Goal: Task Accomplishment & Management: Use online tool/utility

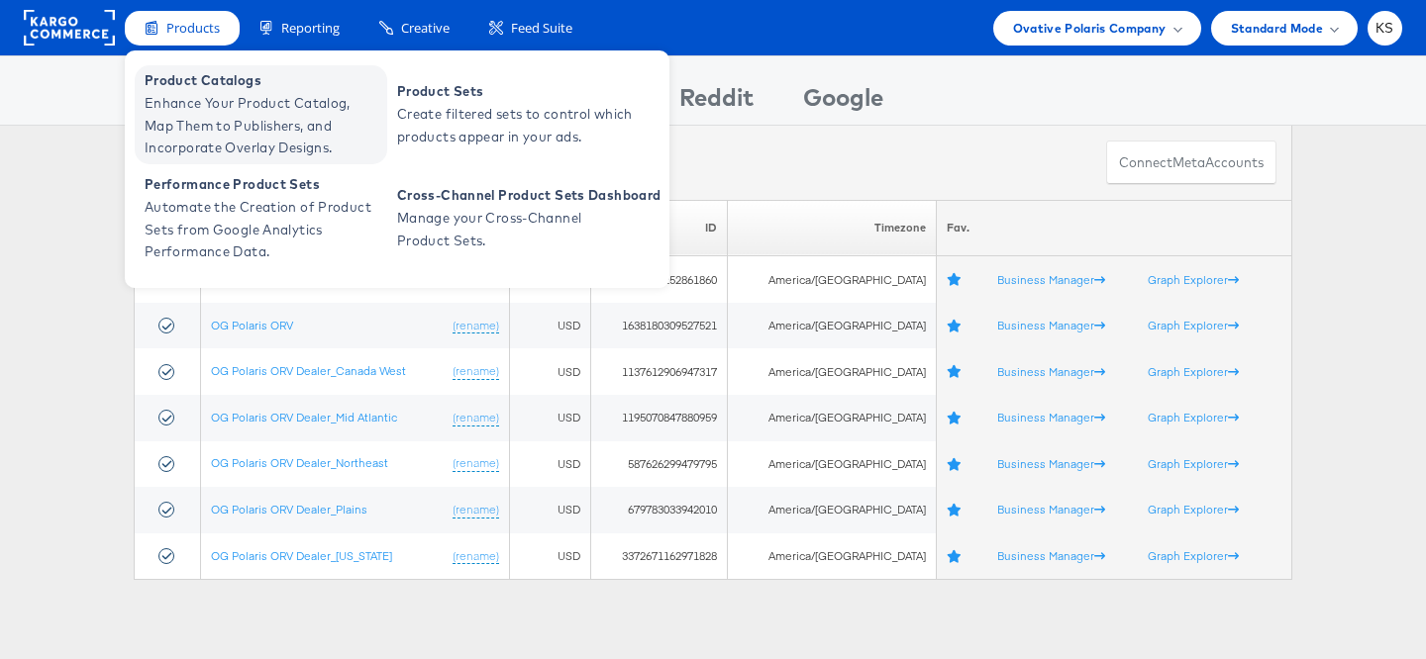
click at [206, 92] on span "Enhance Your Product Catalog, Map Them to Publishers, and Incorporate Overlay D…" at bounding box center [264, 125] width 238 height 67
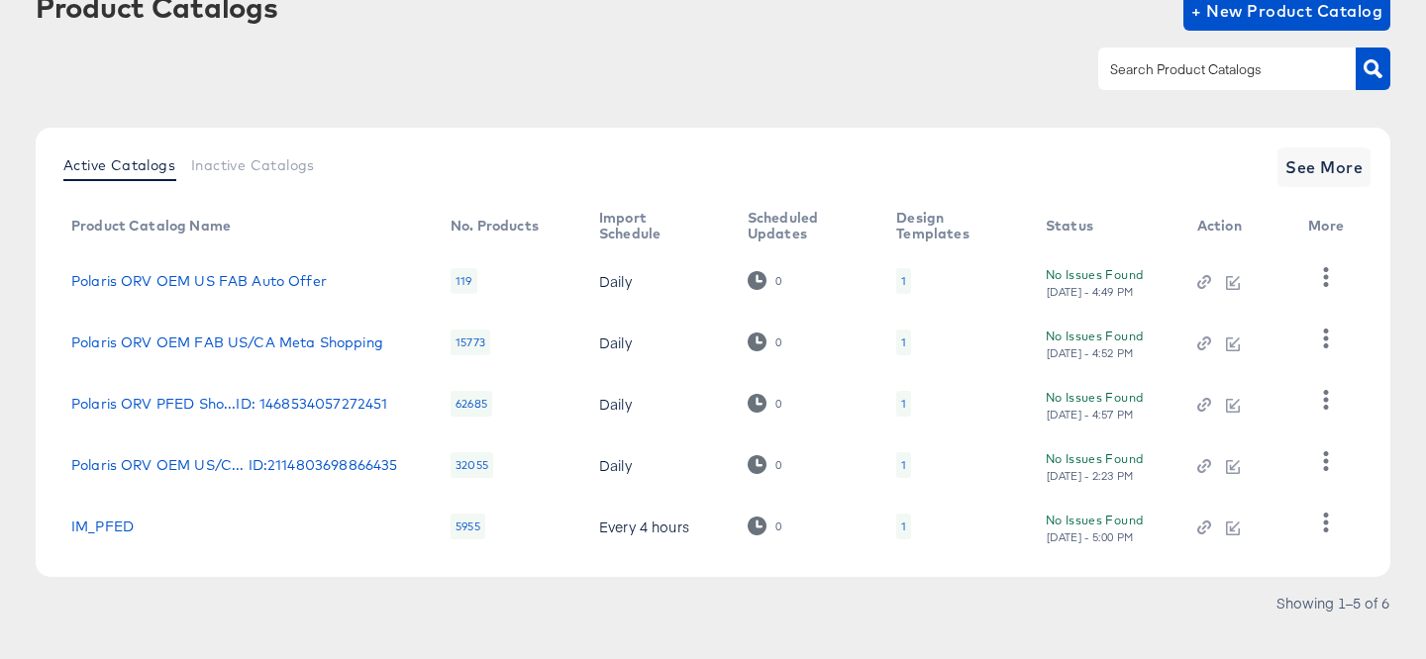
scroll to position [156, 0]
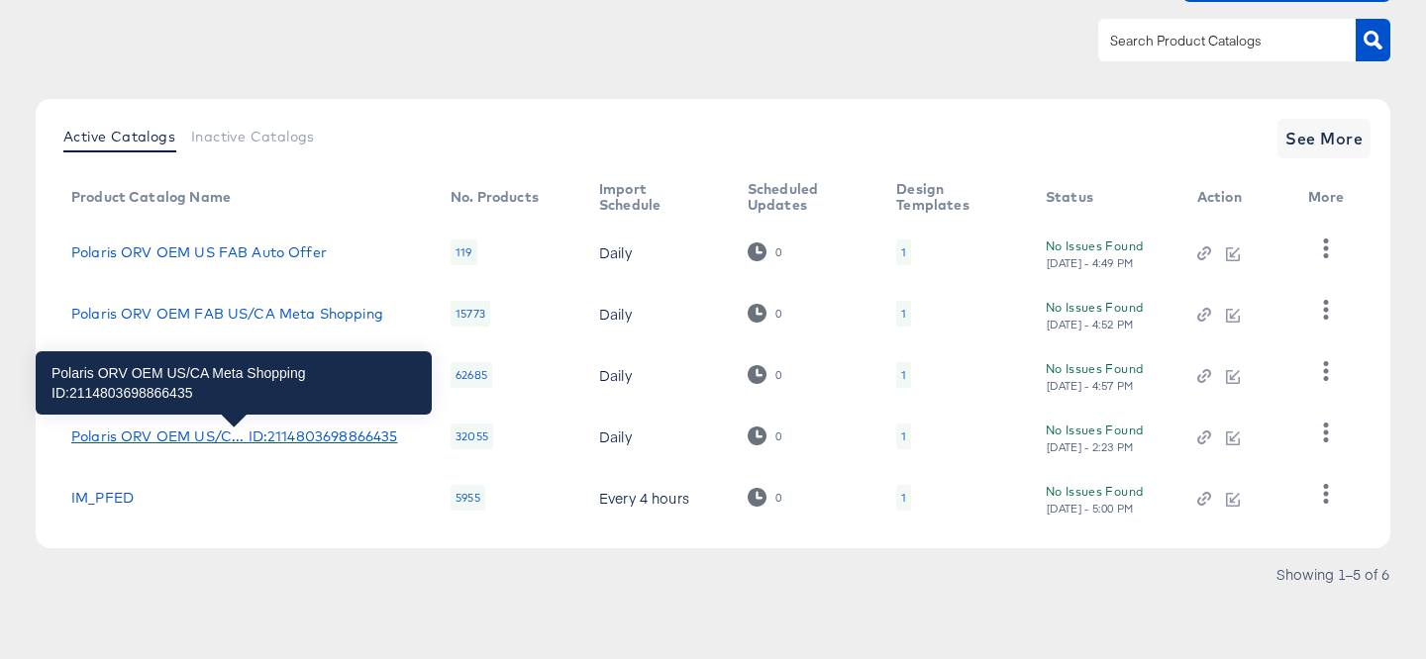
click at [244, 437] on div "Polaris ORV OEM US/C... ID:2114803698866435" at bounding box center [234, 437] width 326 height 16
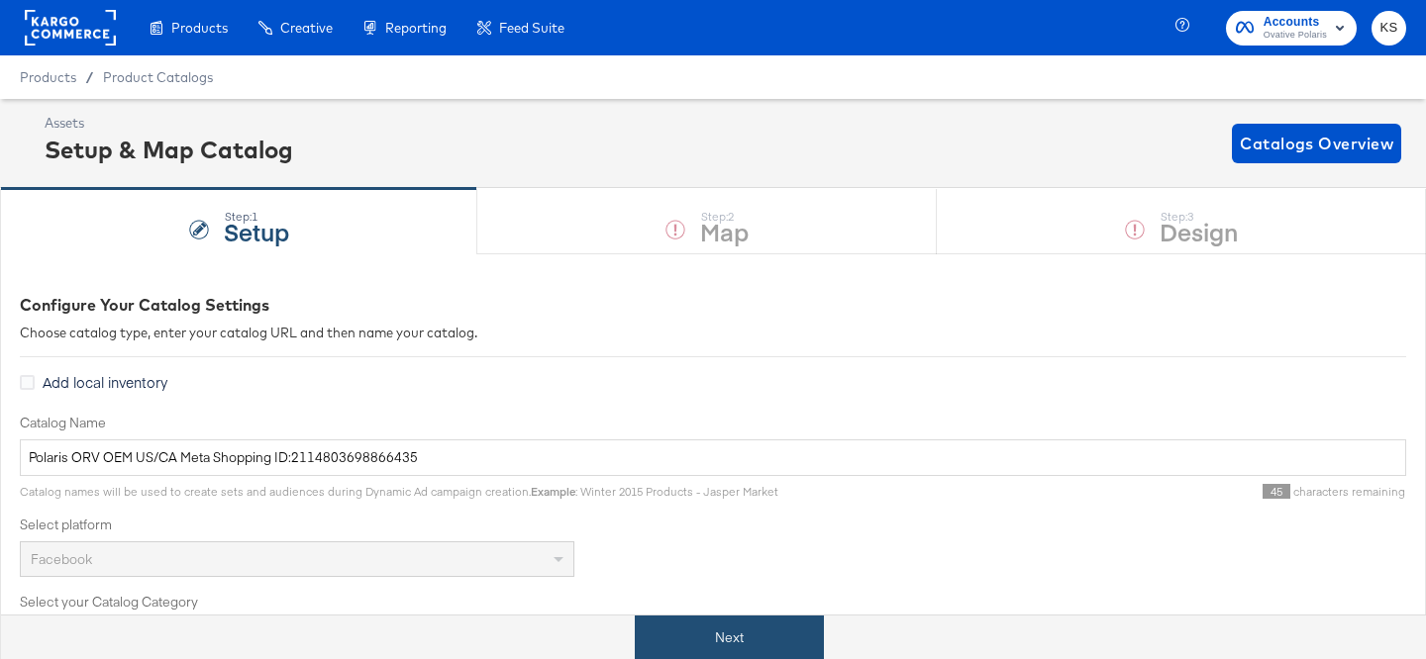
click at [739, 632] on button "Next" at bounding box center [729, 638] width 189 height 45
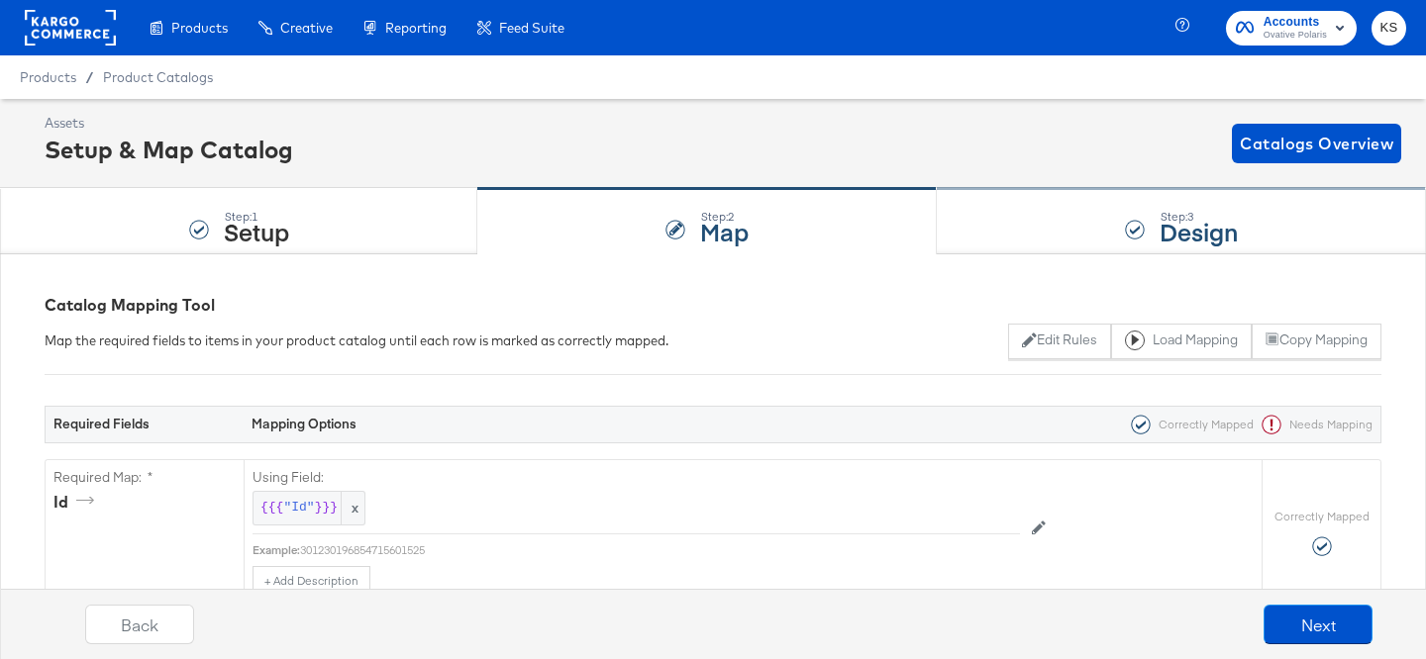
click at [1051, 212] on div "Step: 3 Design" at bounding box center [1181, 221] width 489 height 65
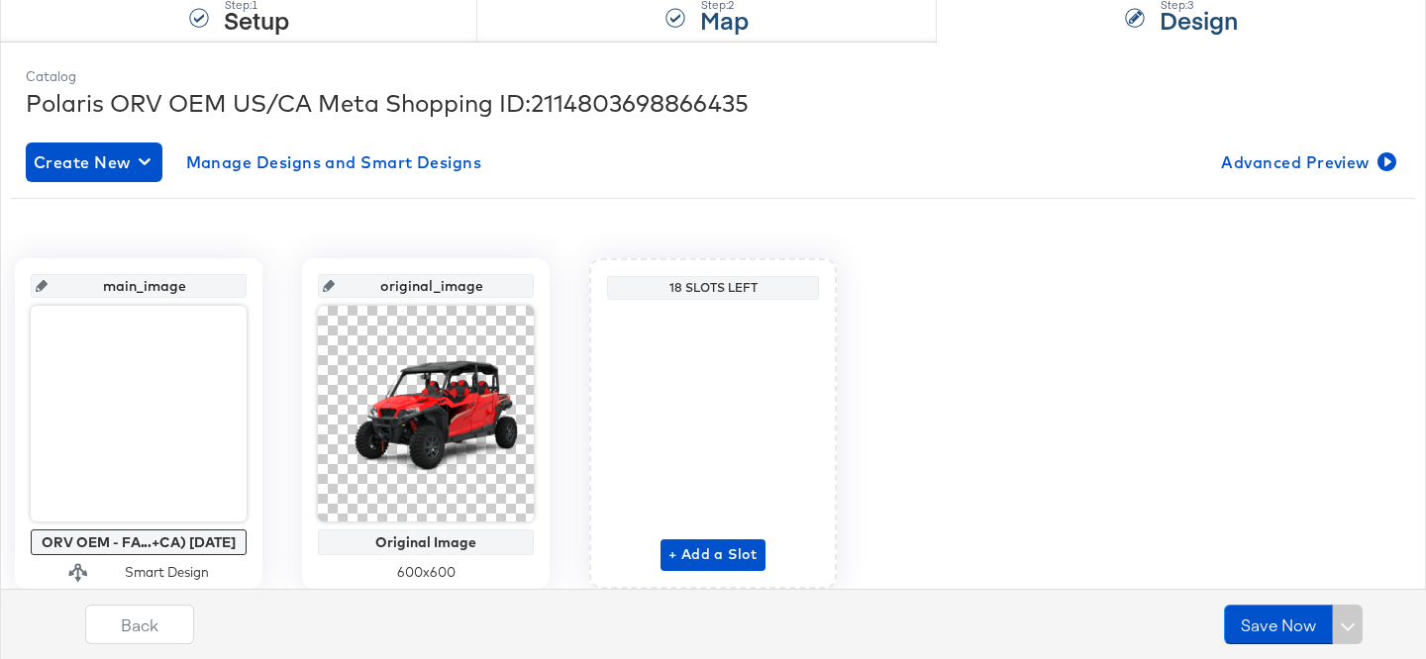
scroll to position [275, 0]
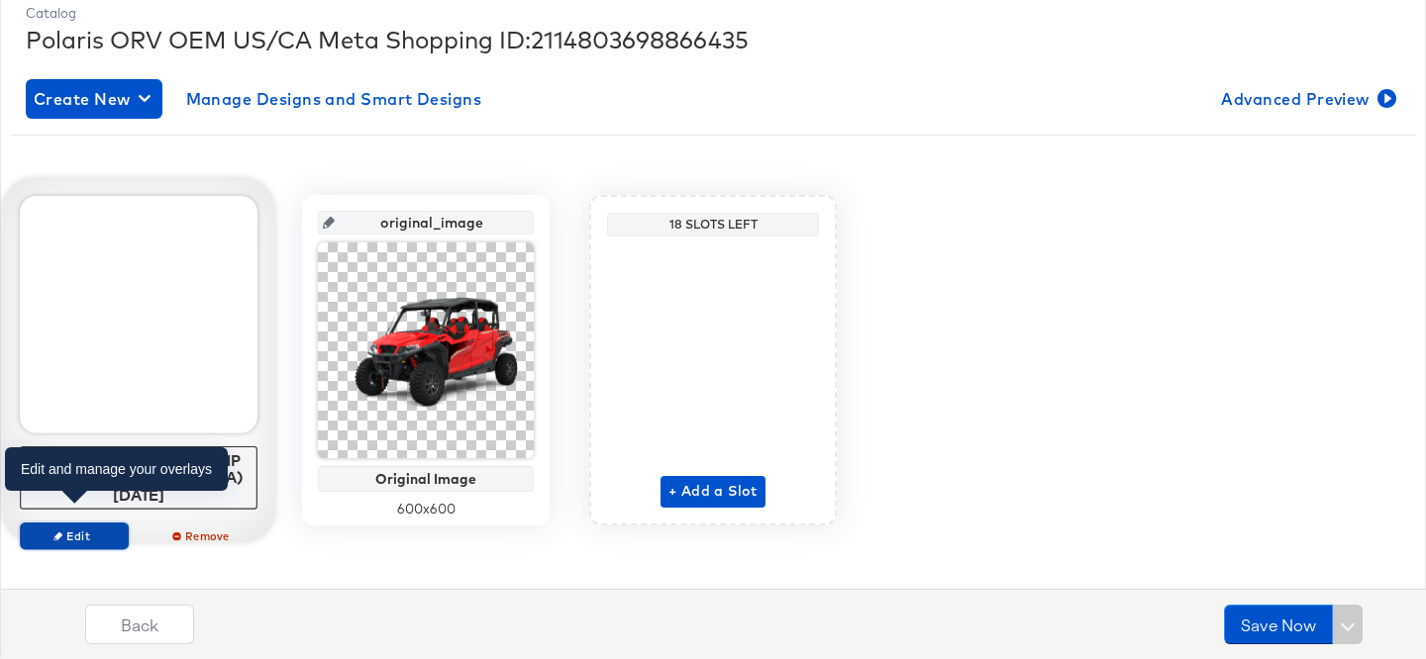
click at [77, 529] on span "Edit" at bounding box center [74, 536] width 91 height 15
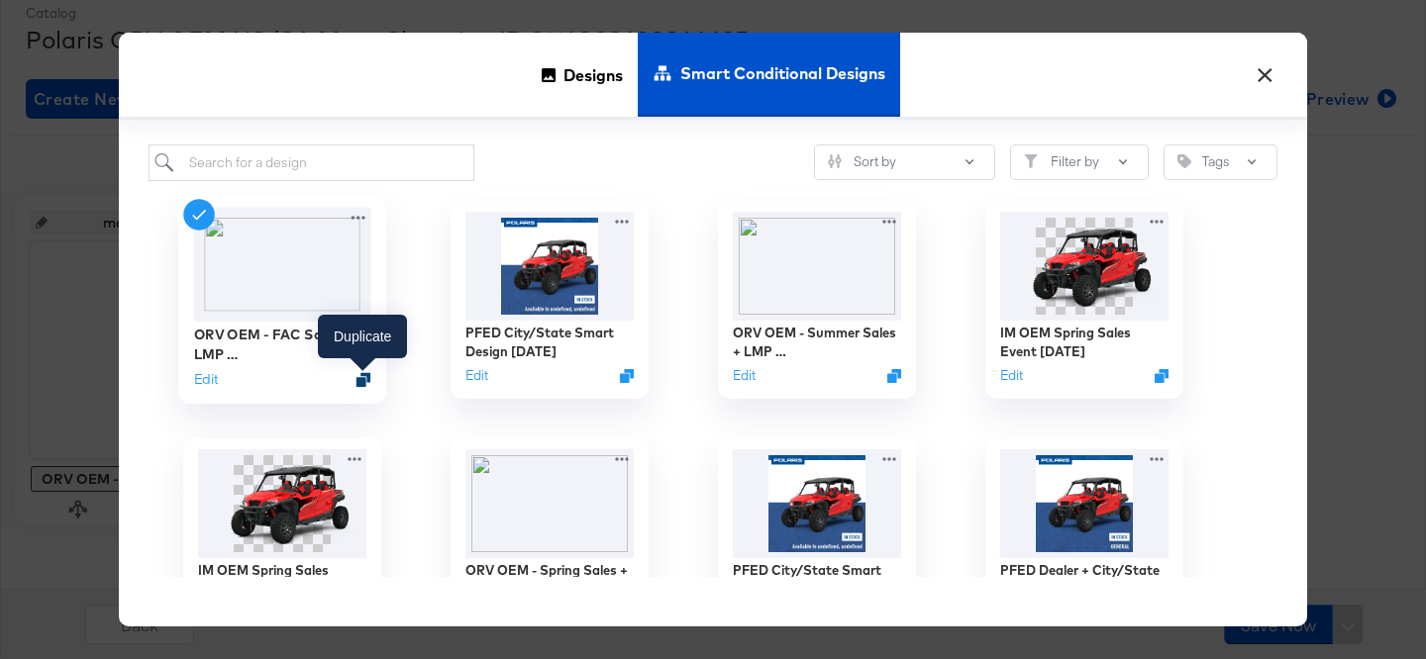
click at [362, 378] on icon "Duplicate" at bounding box center [363, 379] width 15 height 15
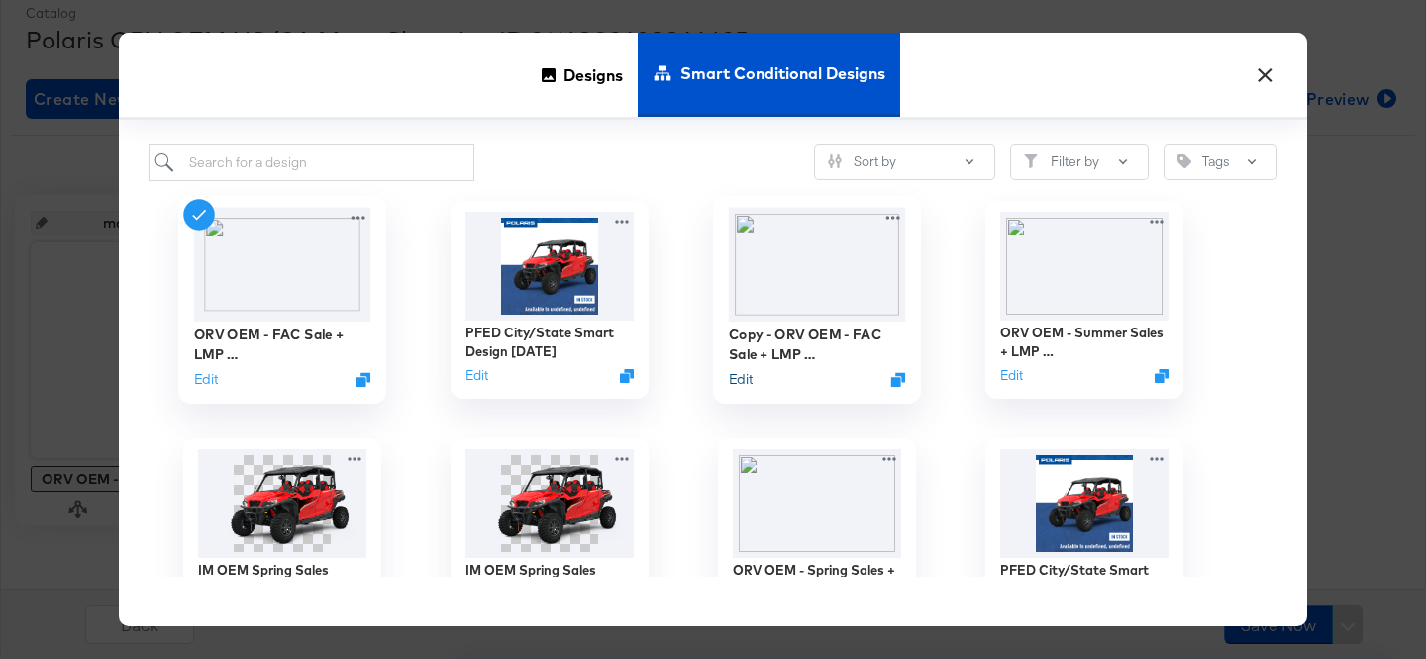
click at [742, 381] on button "Edit" at bounding box center [741, 379] width 24 height 19
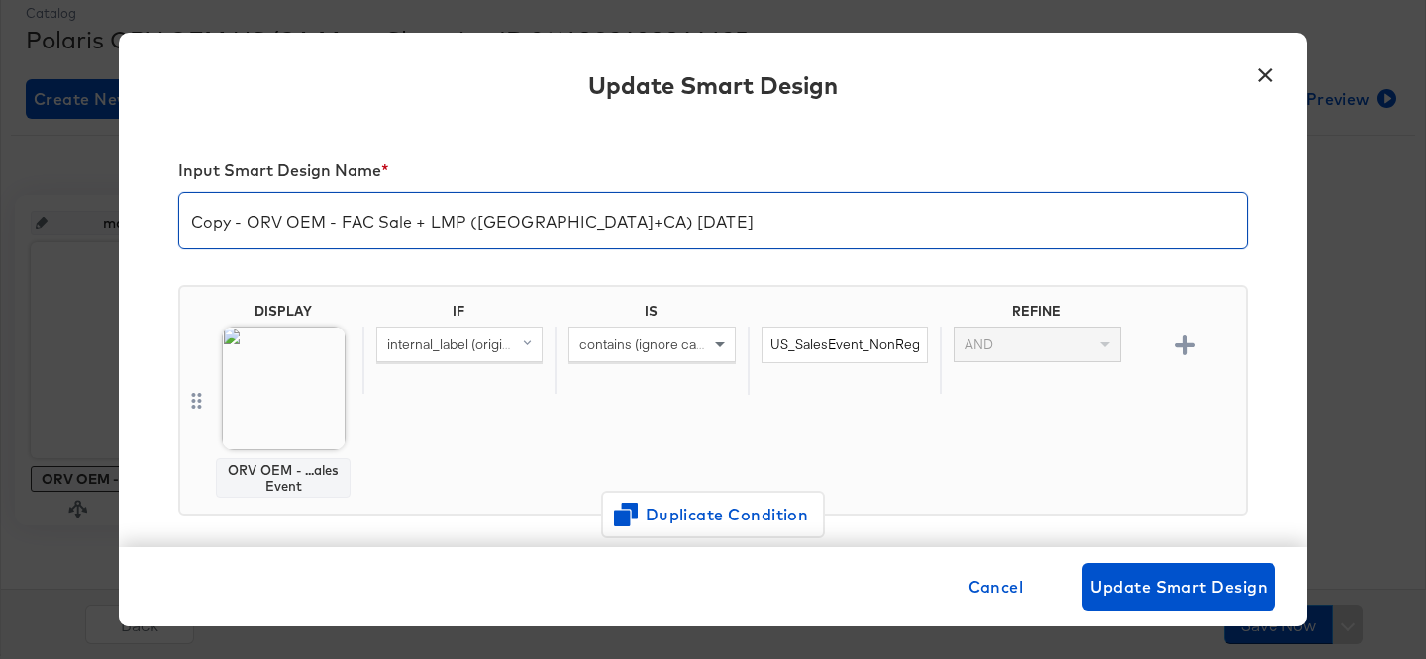
drag, startPoint x: 249, startPoint y: 221, endPoint x: 172, endPoint y: 218, distance: 76.3
click at [172, 218] on div "Input Smart Design Name * Copy - ORV OEM - FAC Sale + LMP (US+CA) 7.21.25 DISPL…" at bounding box center [713, 336] width 1188 height 423
click at [412, 222] on input "ORV OEM - FAC Sale + LMP (US+CA) 7.21.25" at bounding box center [712, 212] width 1067 height 55
click at [373, 222] on input "ORV OEM - FAC Sale + LMP (US+CA) 7.21.25" at bounding box center [712, 212] width 1067 height 55
click at [419, 223] on input "ORV OEM - FAC Sale + 3 LMP (US+CA) 7.21.25" at bounding box center [712, 212] width 1067 height 55
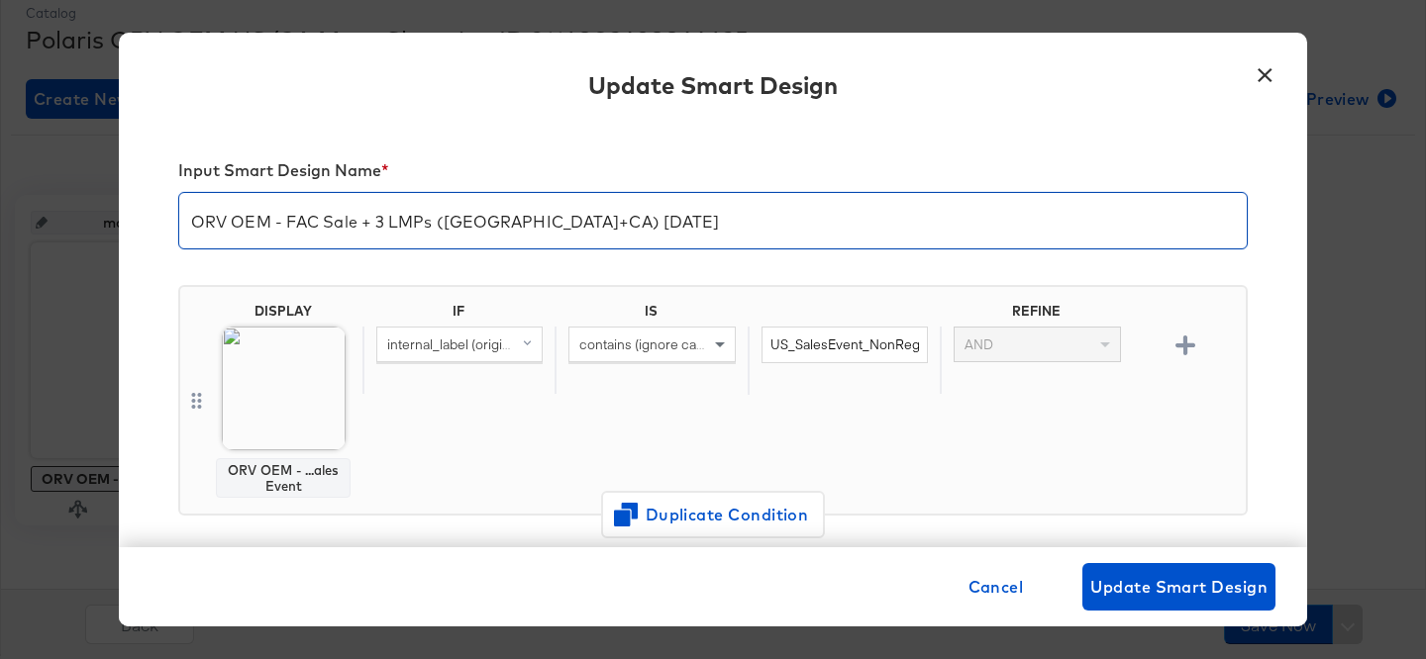
drag, startPoint x: 557, startPoint y: 220, endPoint x: 510, endPoint y: 218, distance: 47.6
click at [510, 218] on input "ORV OEM - FAC Sale + 3 LMPs (US+CA) 7.21.25" at bounding box center [712, 212] width 1067 height 55
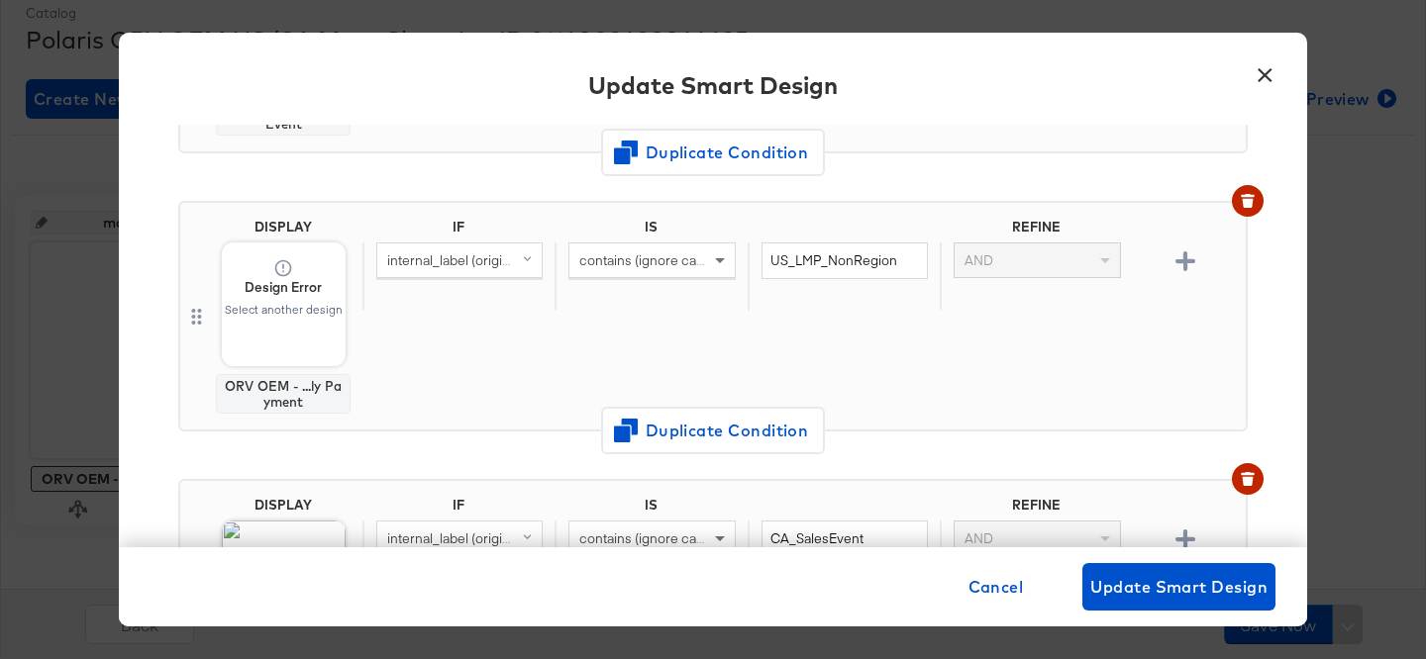
scroll to position [394, 0]
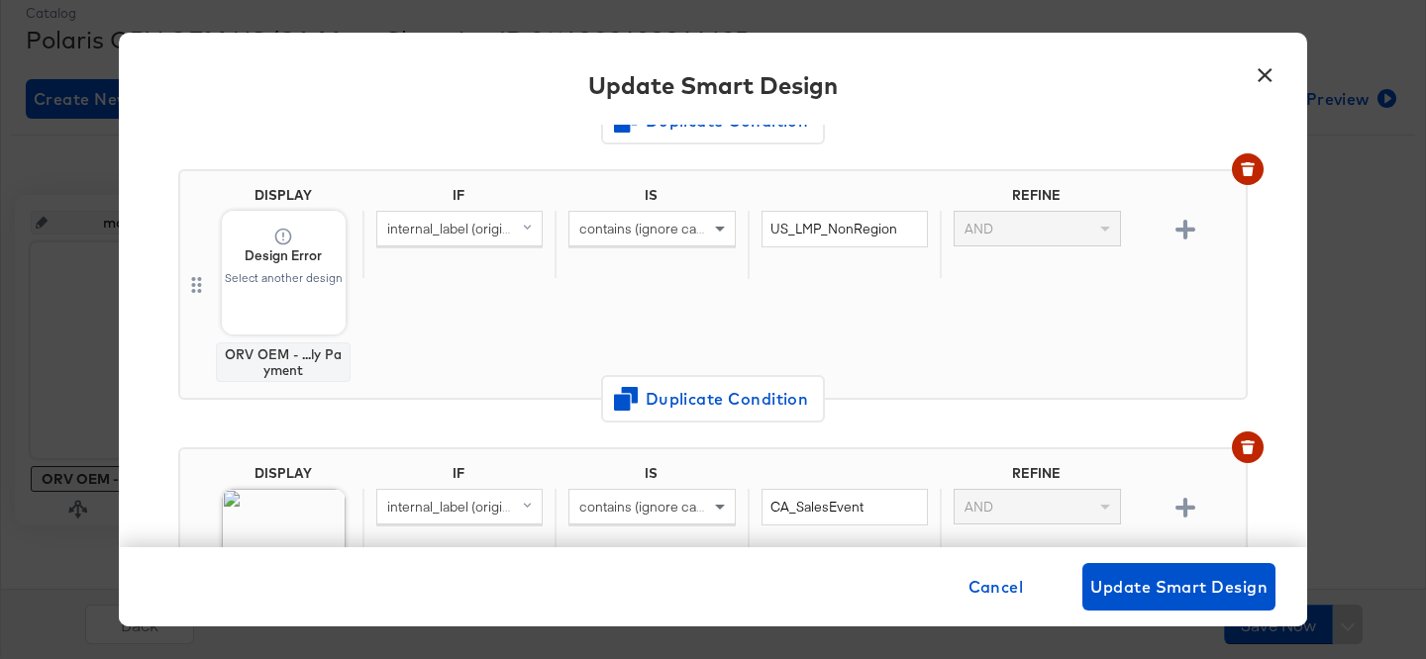
type input "ORV OEM - FAC Sale + 3 LMPs (US+CA) 8.18.25"
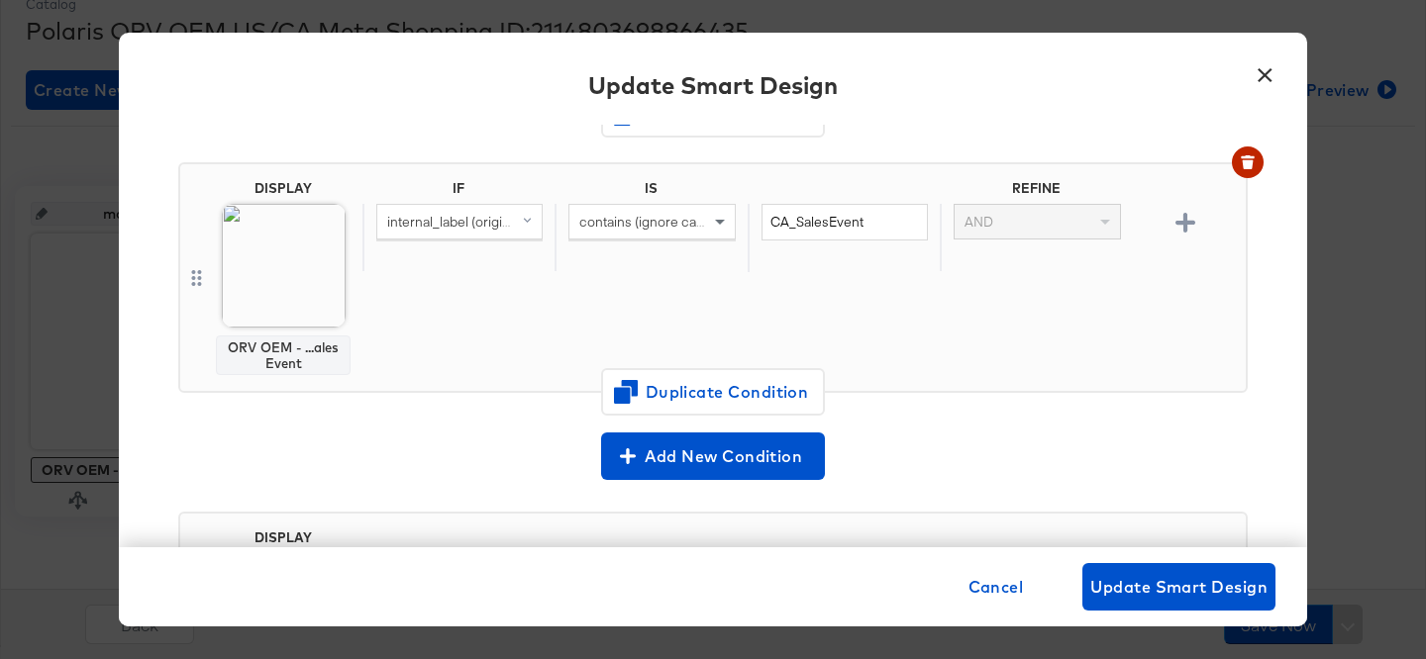
scroll to position [708, 0]
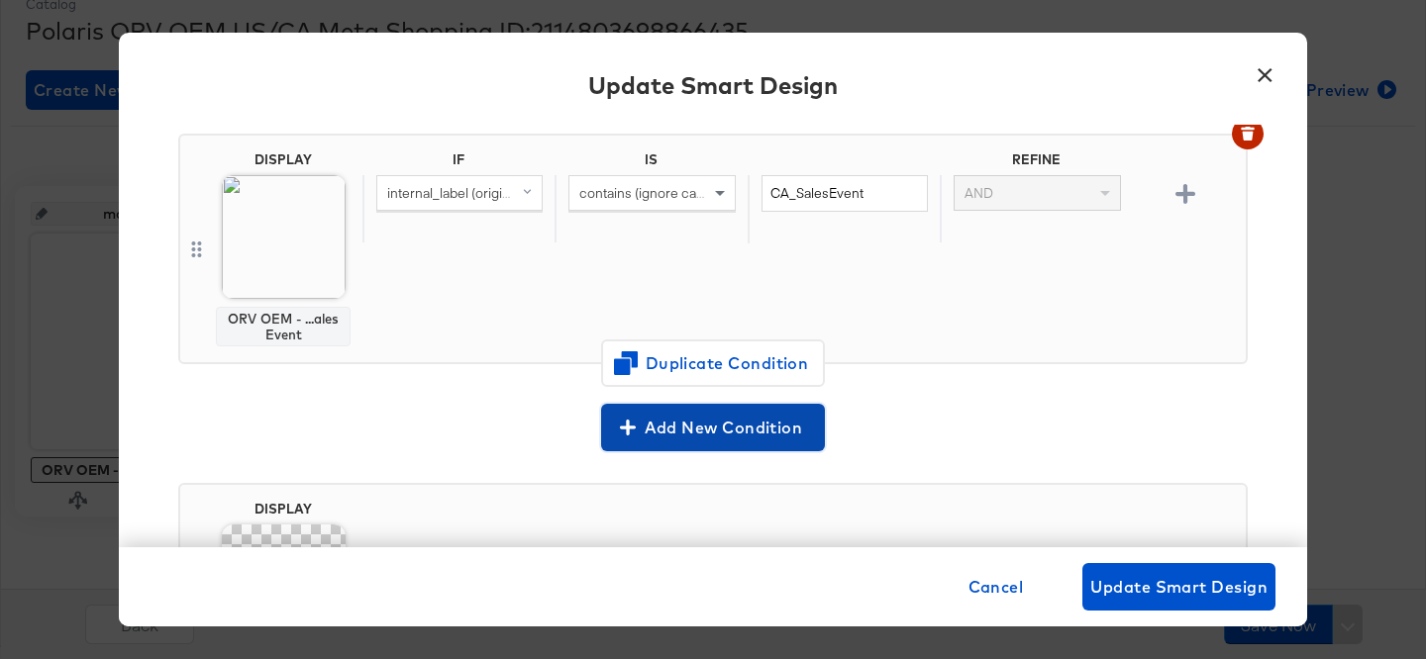
click at [656, 431] on span "Add New Condition" at bounding box center [713, 428] width 208 height 28
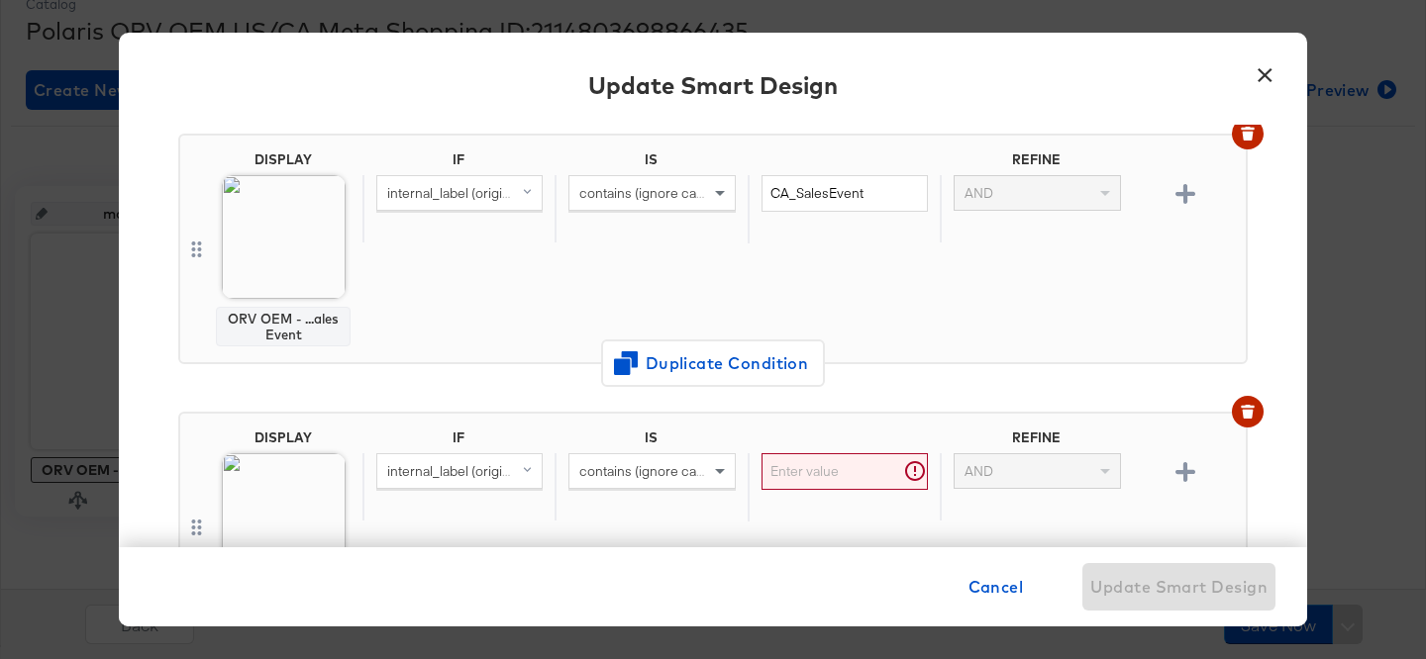
scroll to position [986, 0]
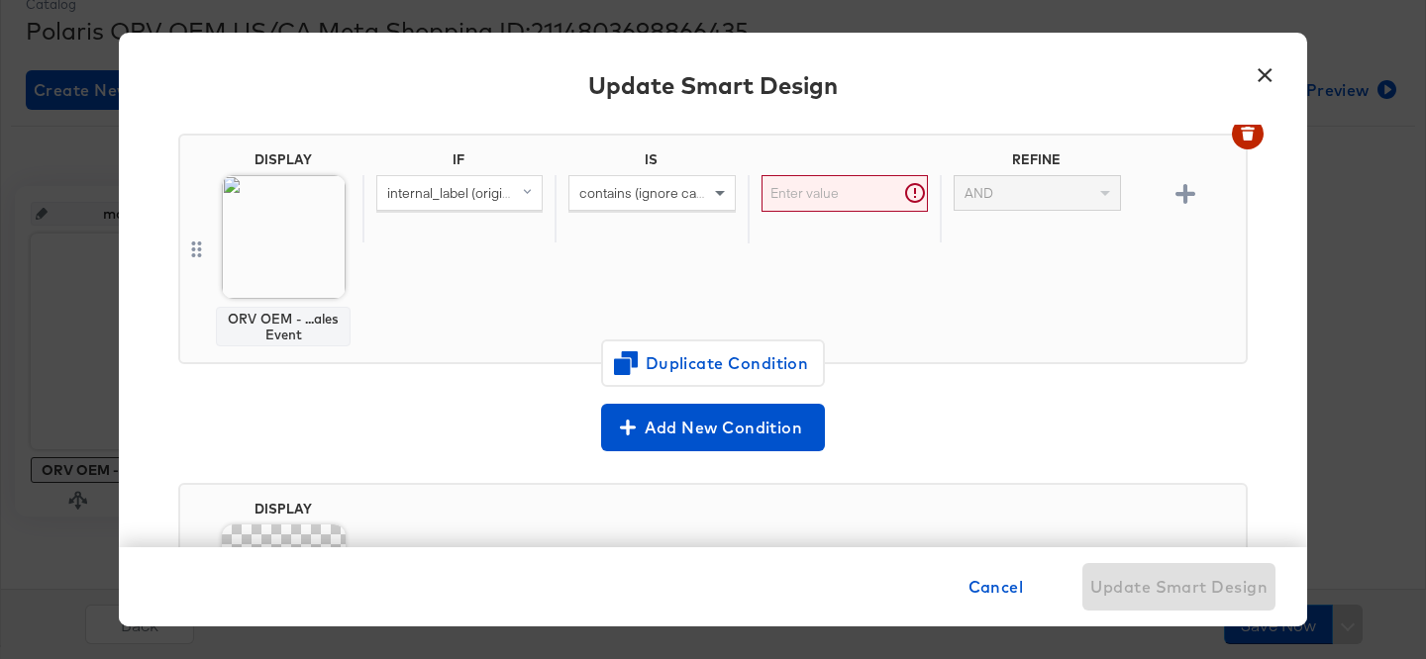
click at [795, 197] on input "text" at bounding box center [844, 193] width 166 height 37
click at [819, 183] on input "text" at bounding box center [844, 193] width 166 height 37
paste input "US_LMP_SeptemberV1"
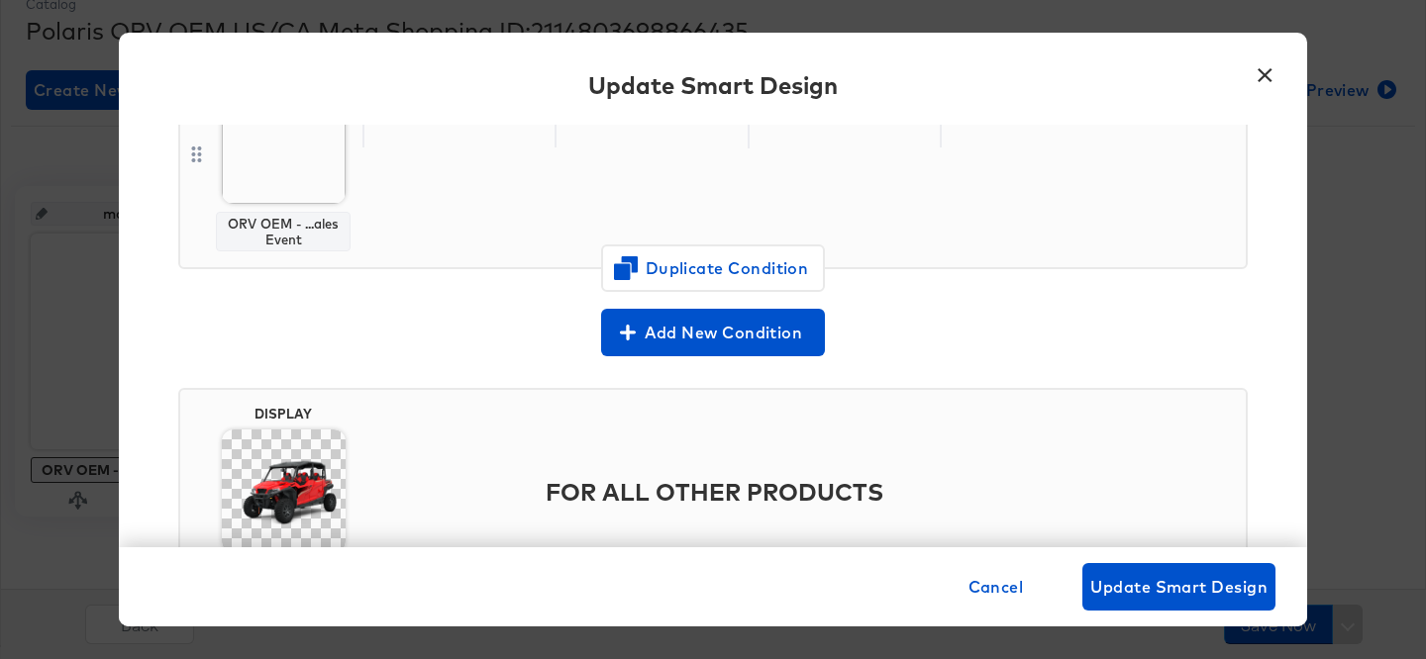
scroll to position [1080, 0]
type input "US_LMP_SeptemberV1"
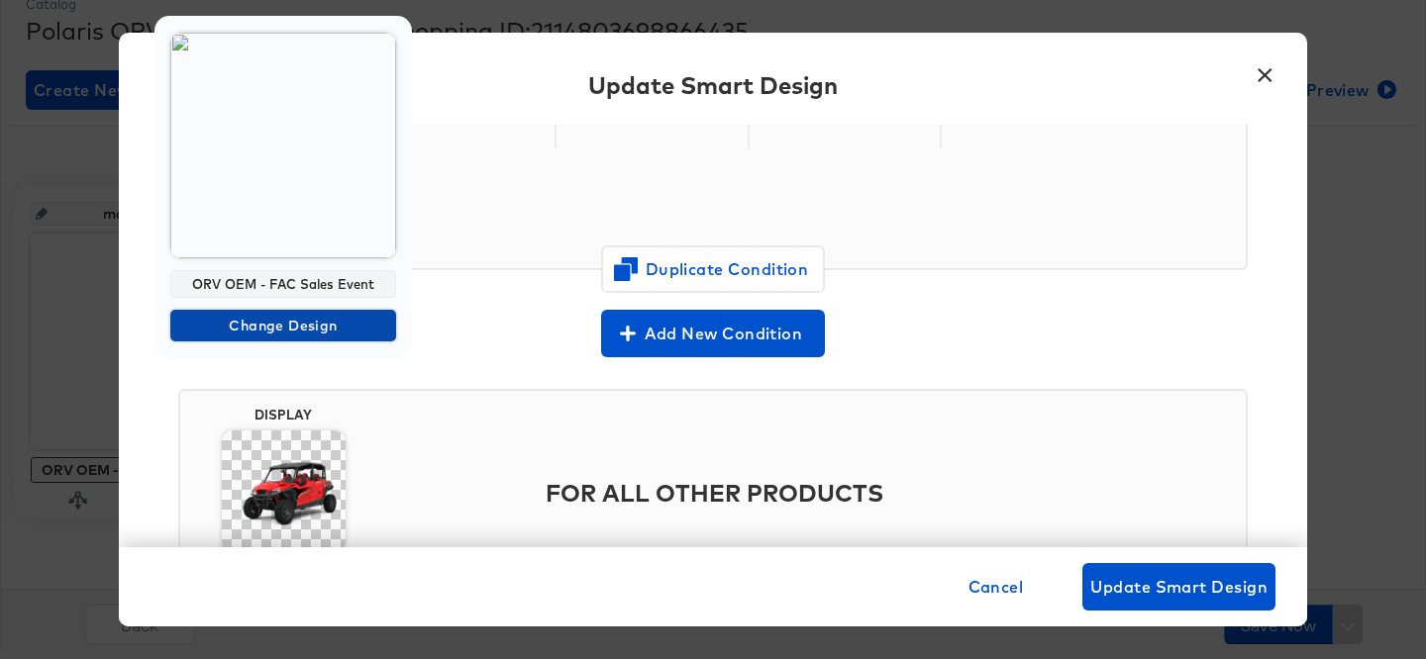
click at [311, 325] on span "Change Design" at bounding box center [283, 326] width 210 height 25
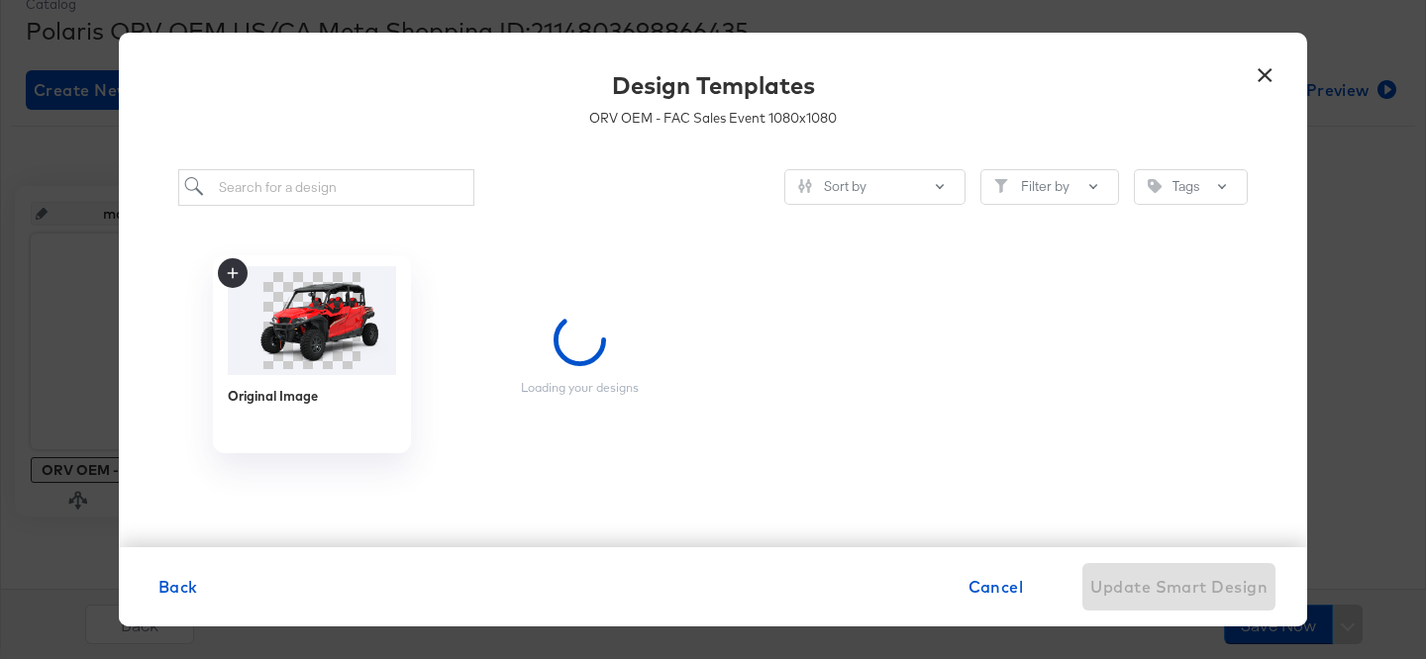
scroll to position [0, 0]
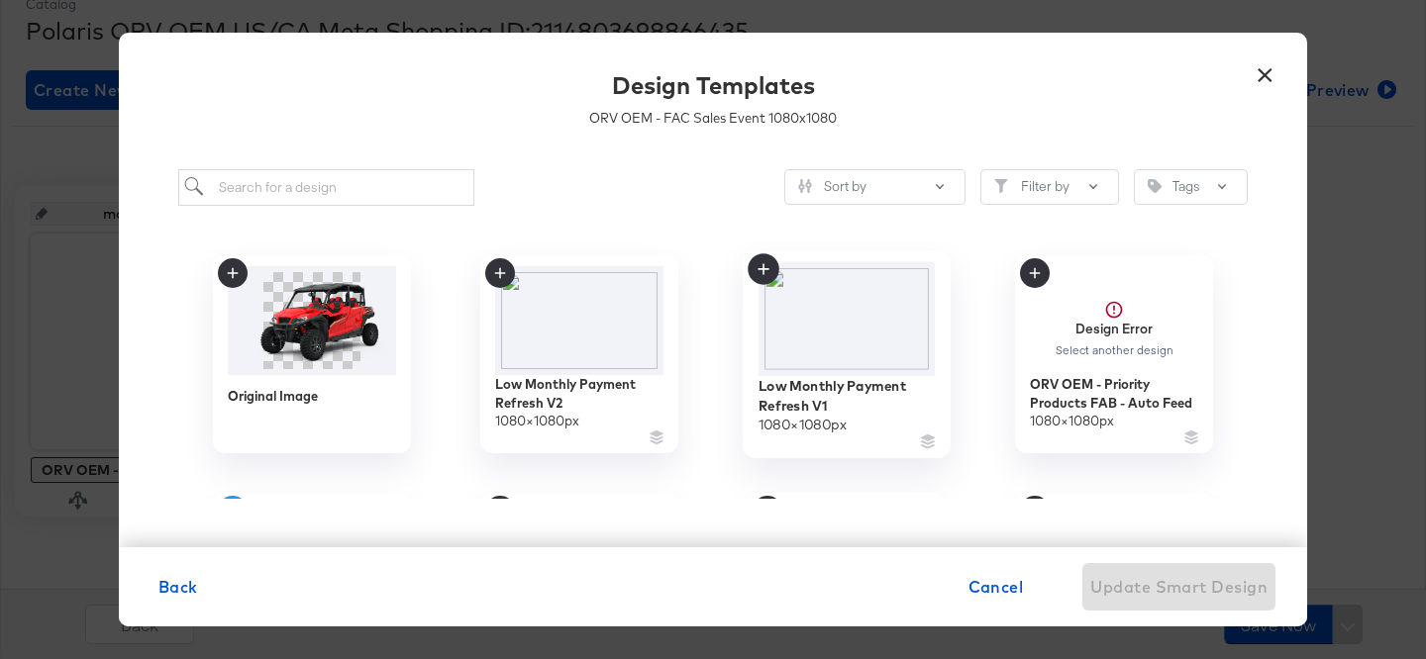
click at [856, 332] on img at bounding box center [846, 318] width 177 height 114
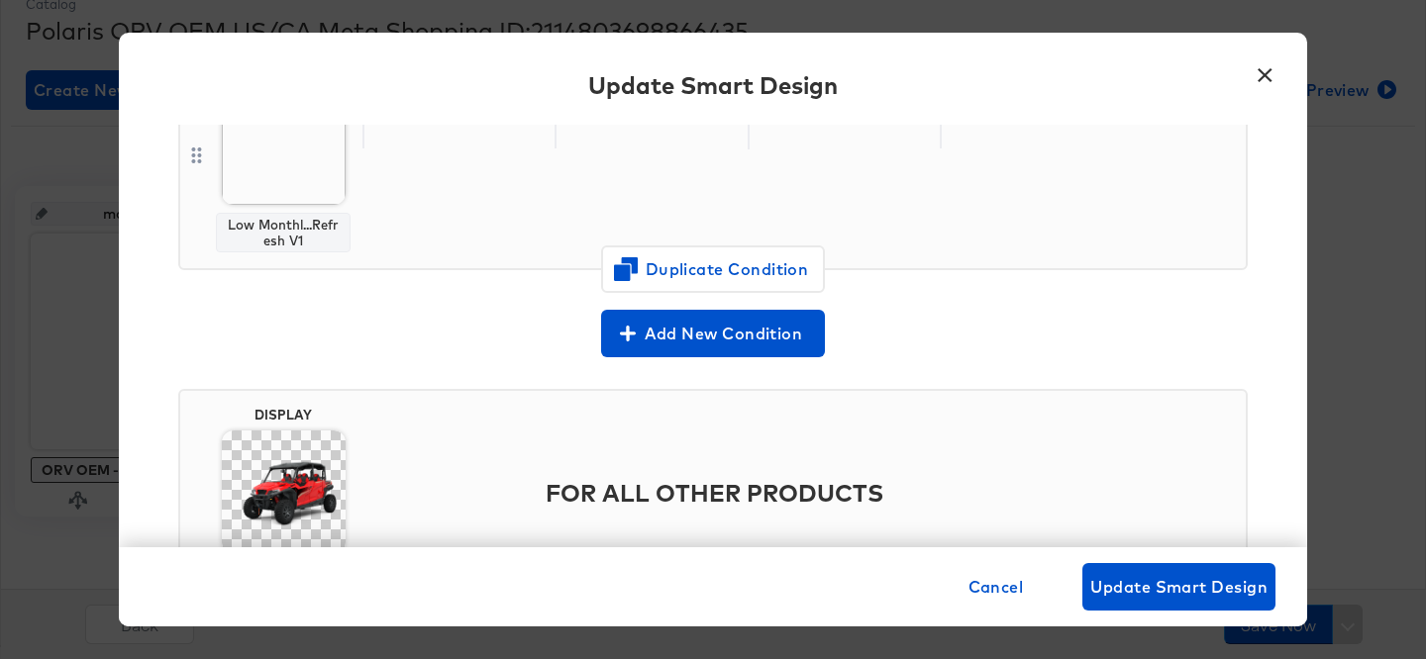
scroll to position [1054, 0]
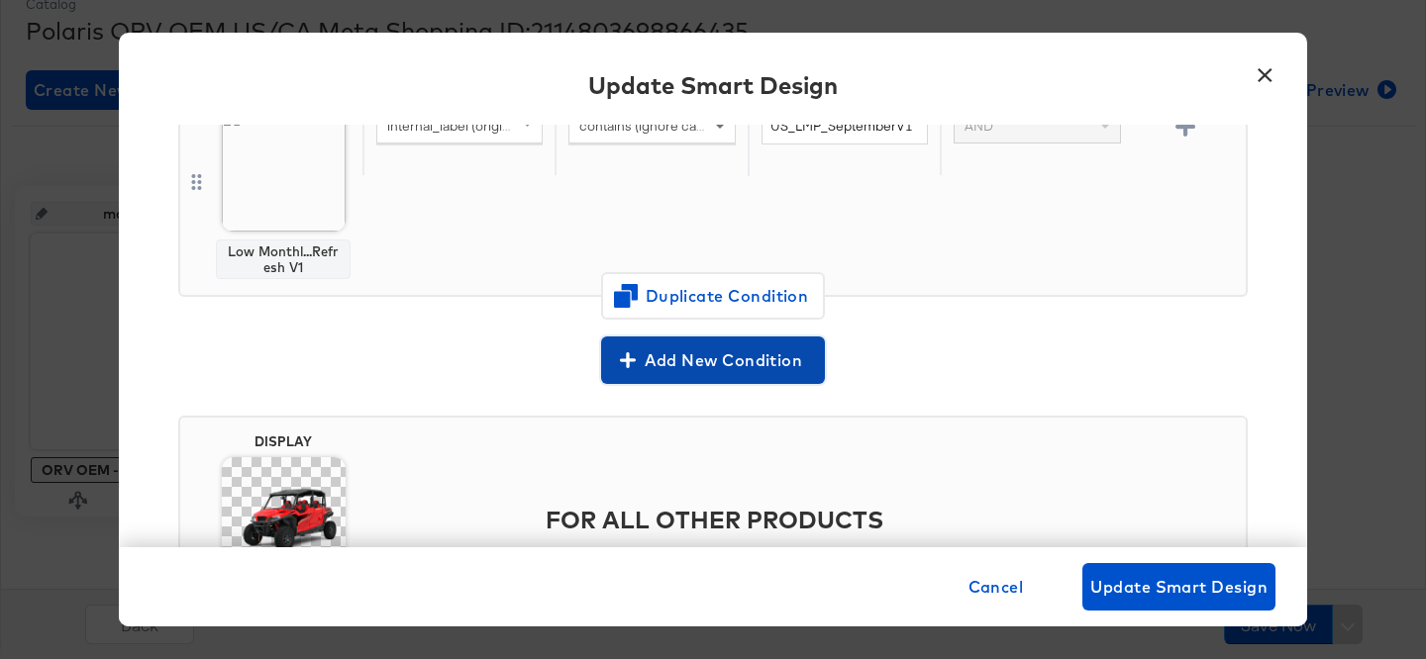
click at [767, 366] on span "Add New Condition" at bounding box center [713, 361] width 208 height 28
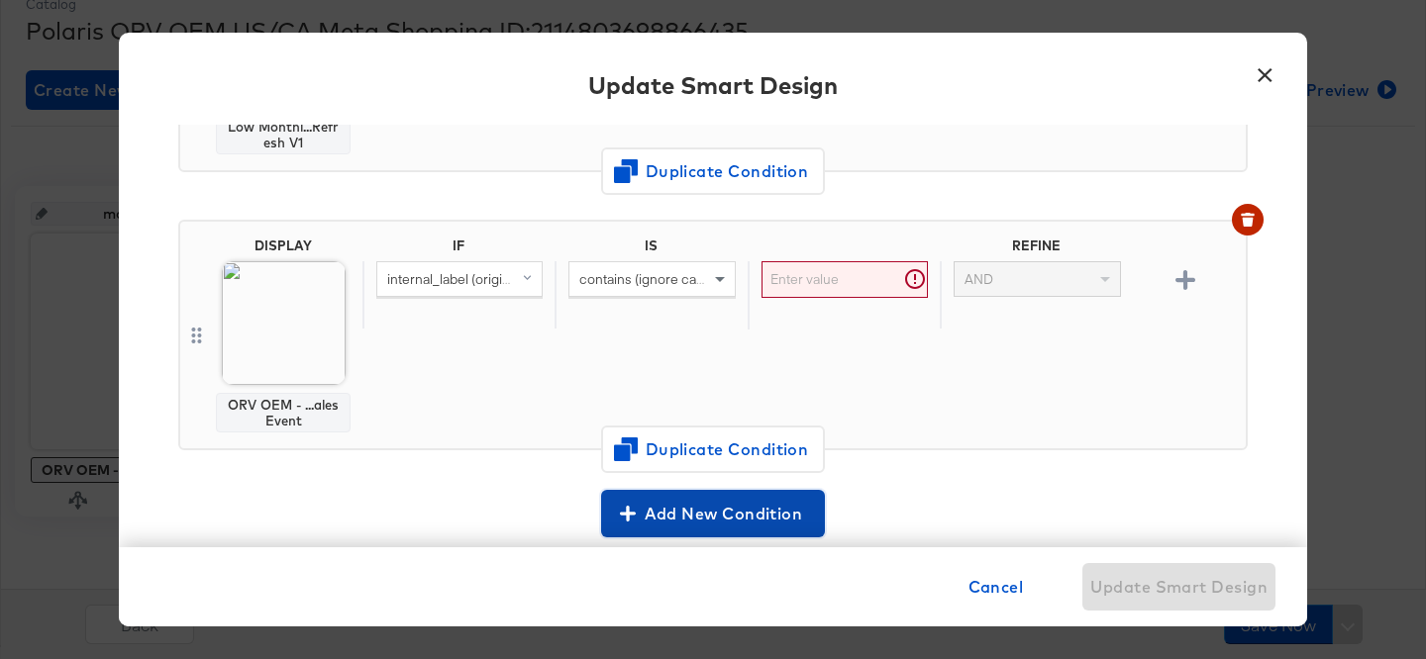
scroll to position [1181, 0]
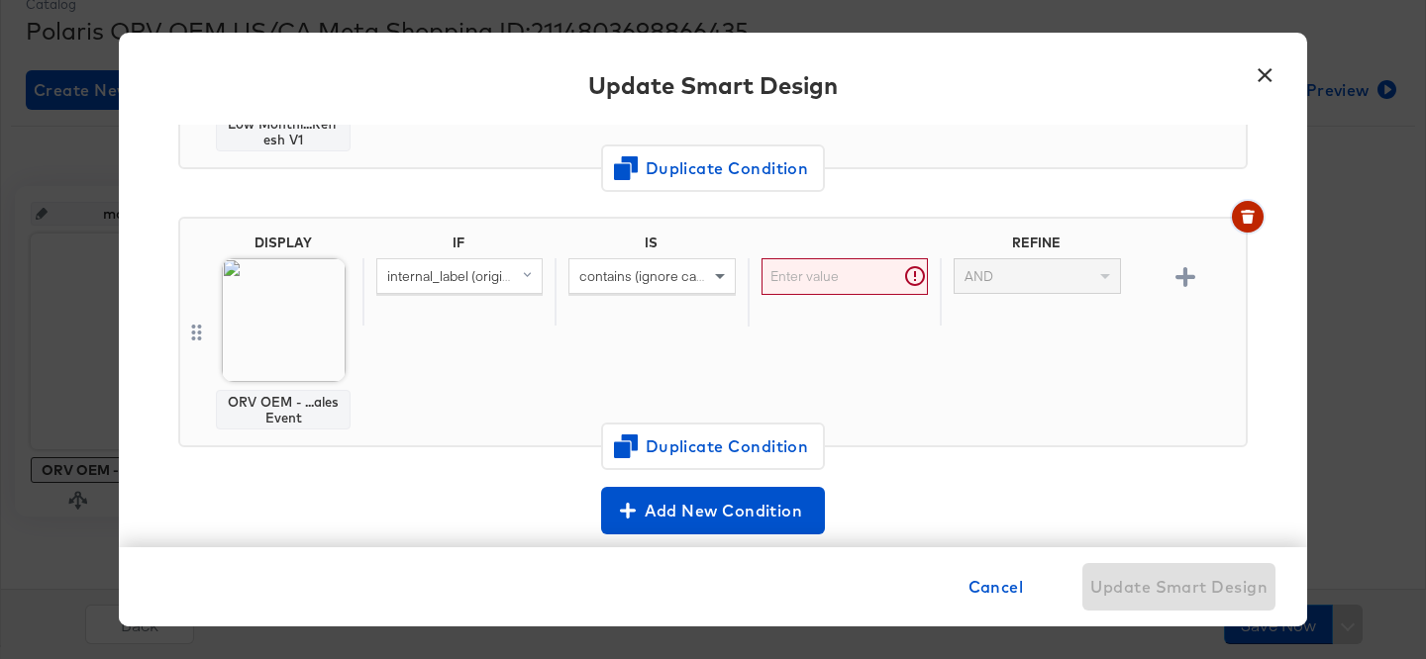
click at [1250, 212] on icon "button" at bounding box center [1248, 217] width 14 height 14
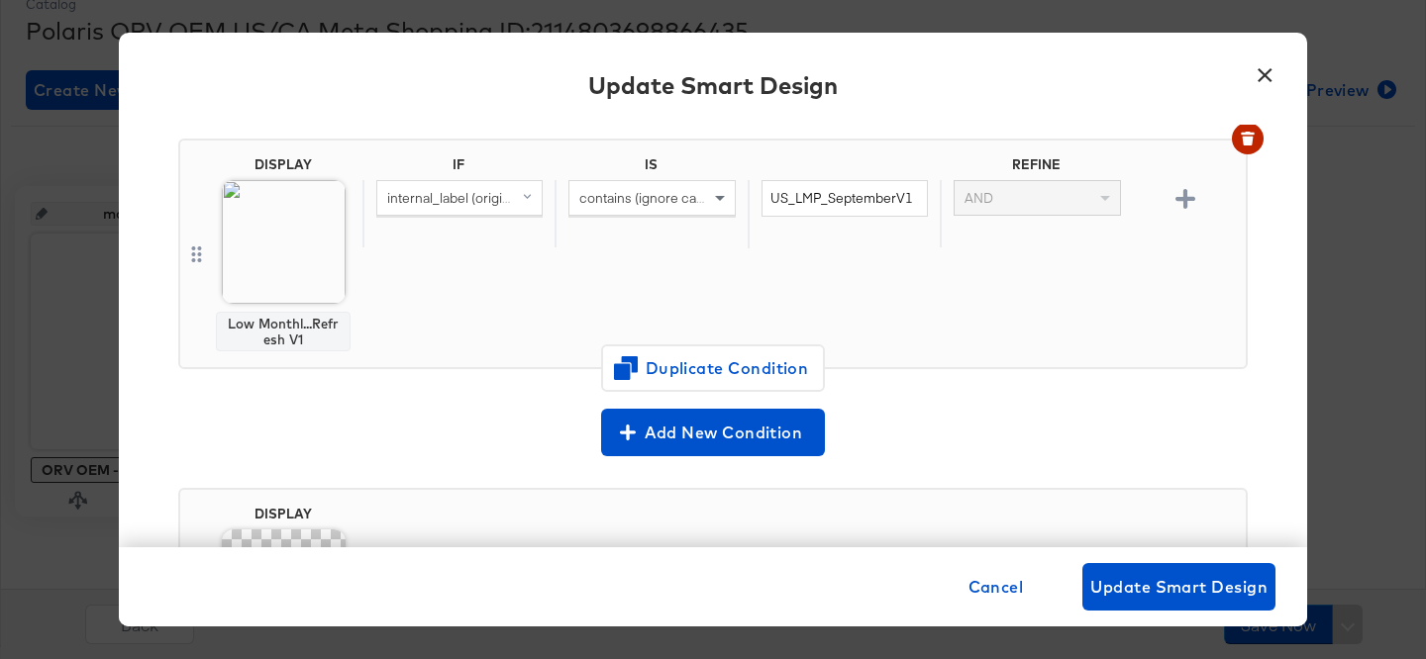
scroll to position [991, 0]
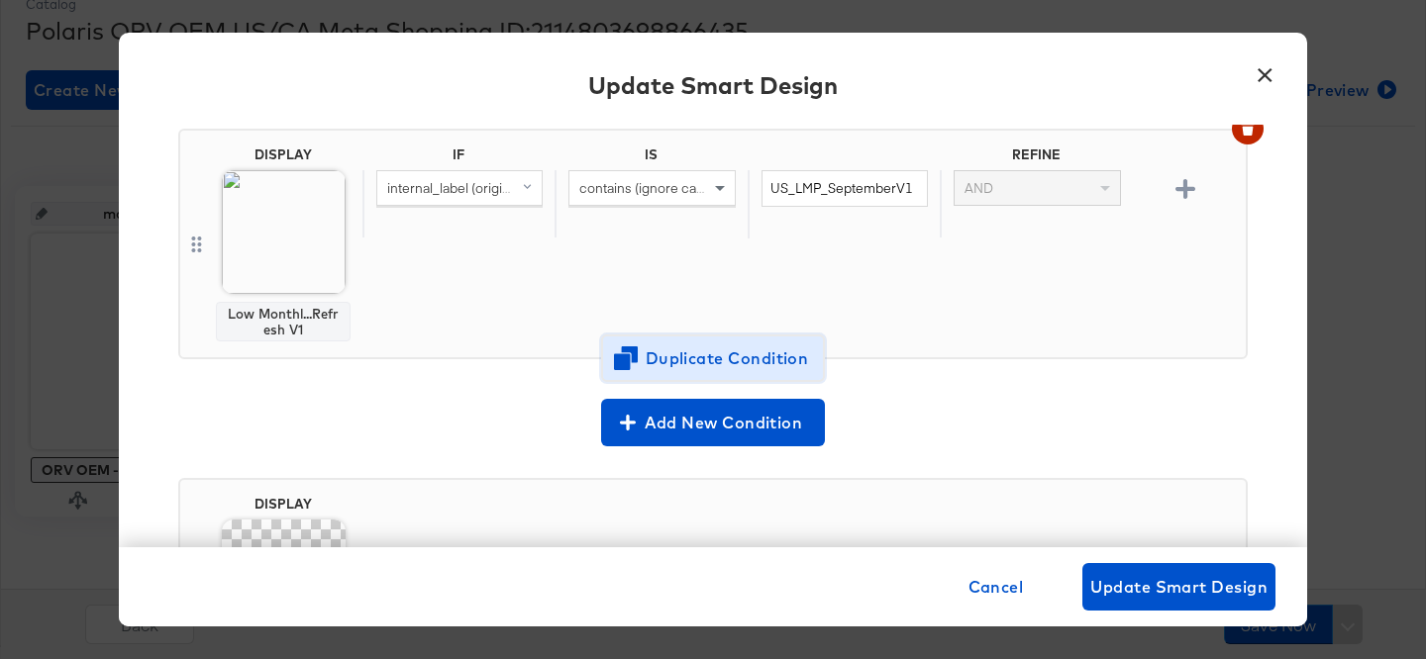
click at [638, 345] on span "Duplicate Condition" at bounding box center [713, 359] width 192 height 28
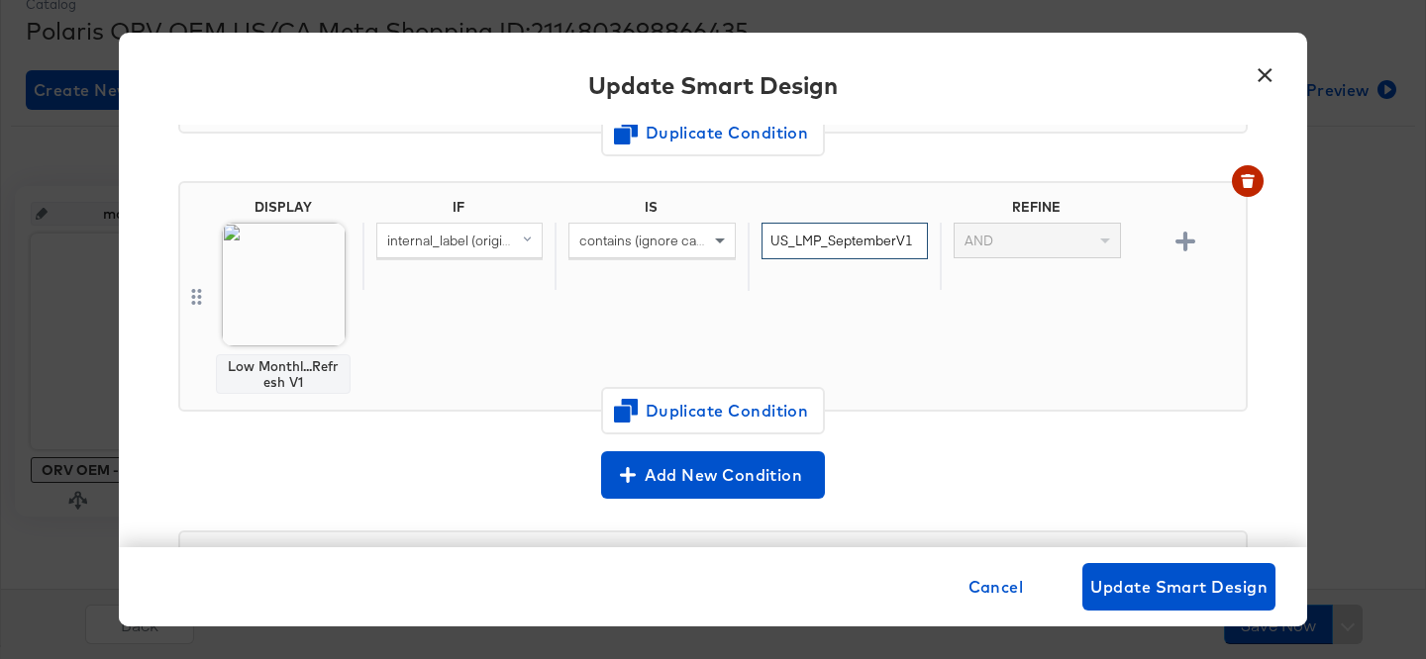
click at [918, 239] on input "US_LMP_SeptemberV1" at bounding box center [844, 241] width 166 height 37
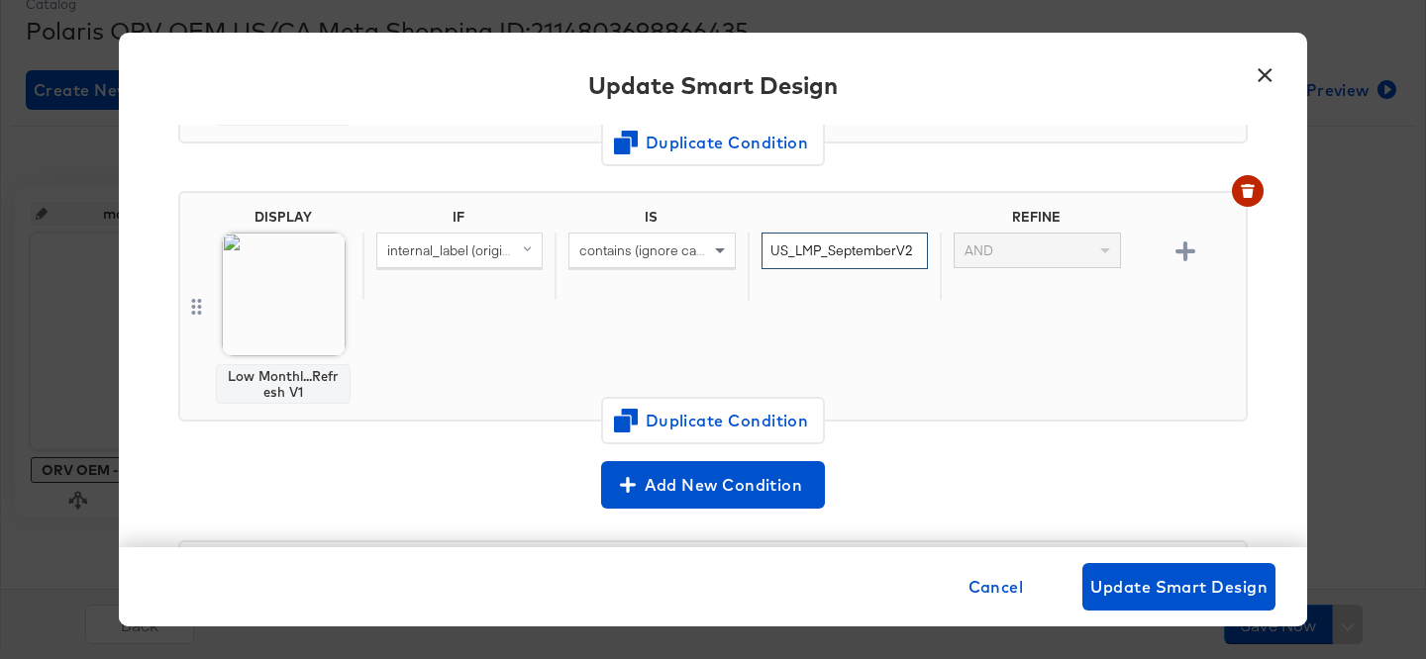
scroll to position [1248, 0]
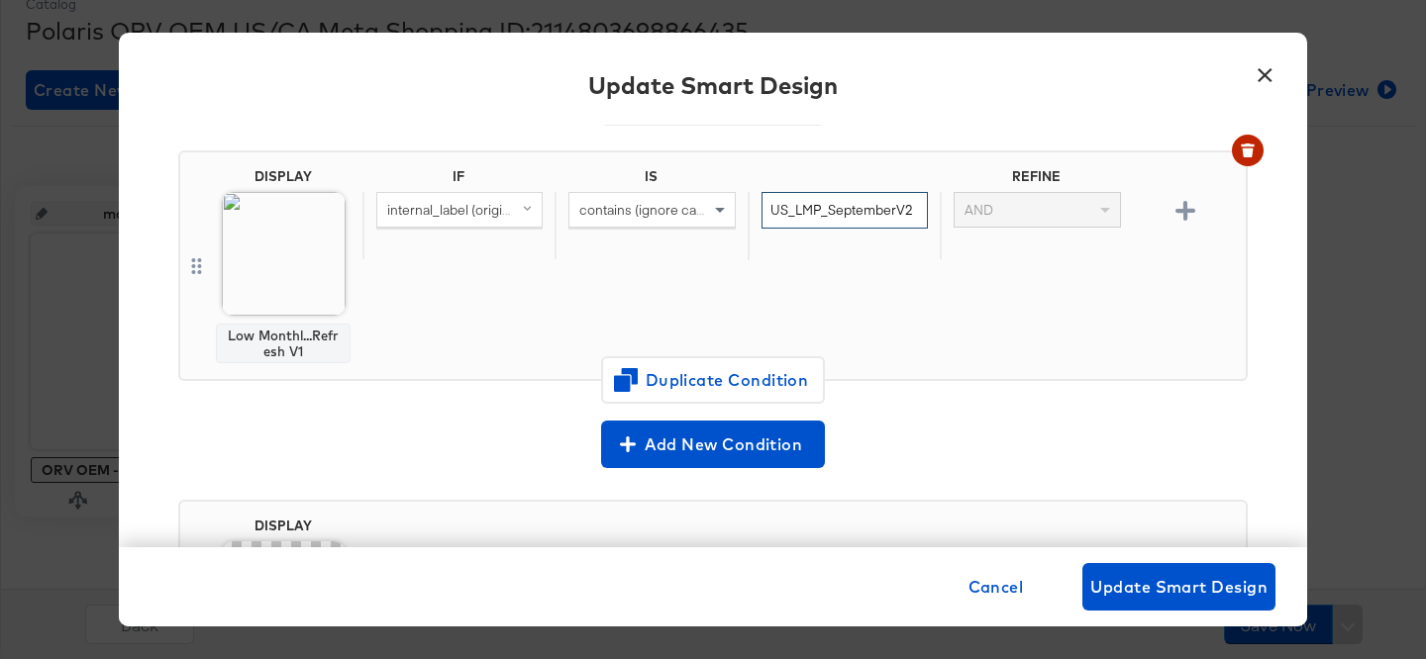
type input "US_LMP_SeptemberV2"
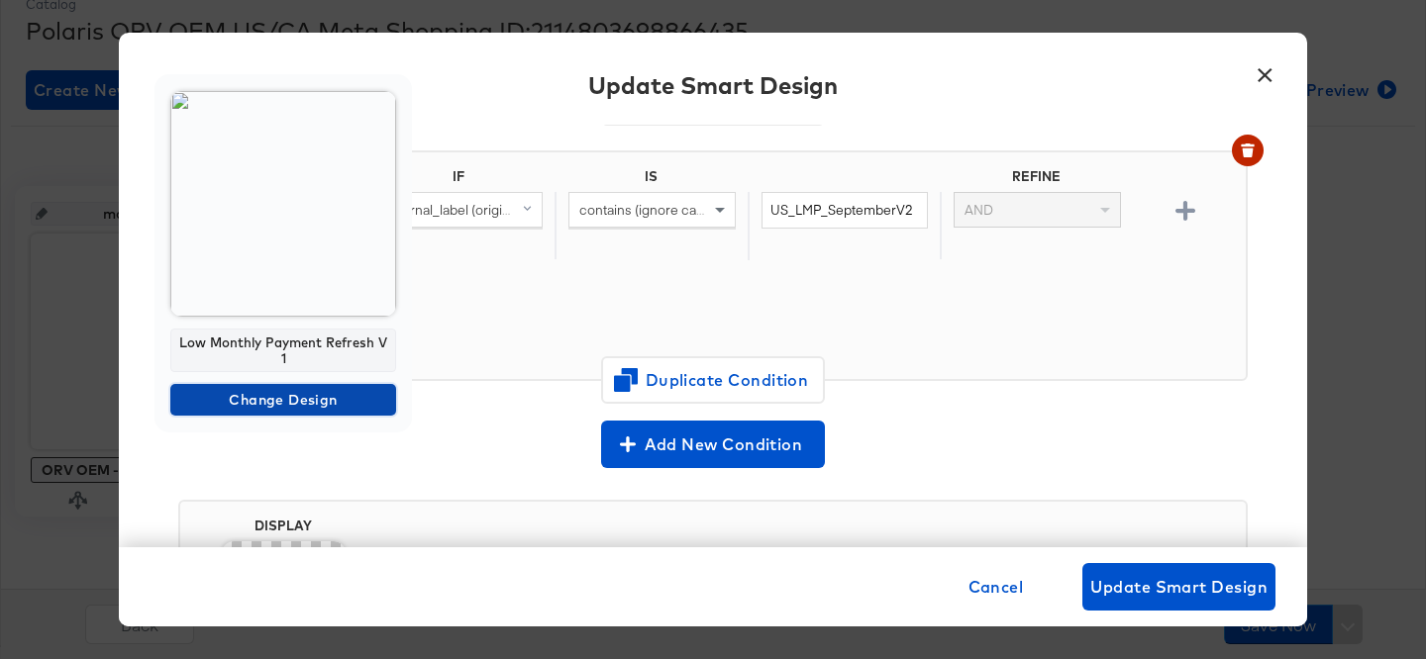
click at [292, 404] on span "Change Design" at bounding box center [283, 400] width 210 height 25
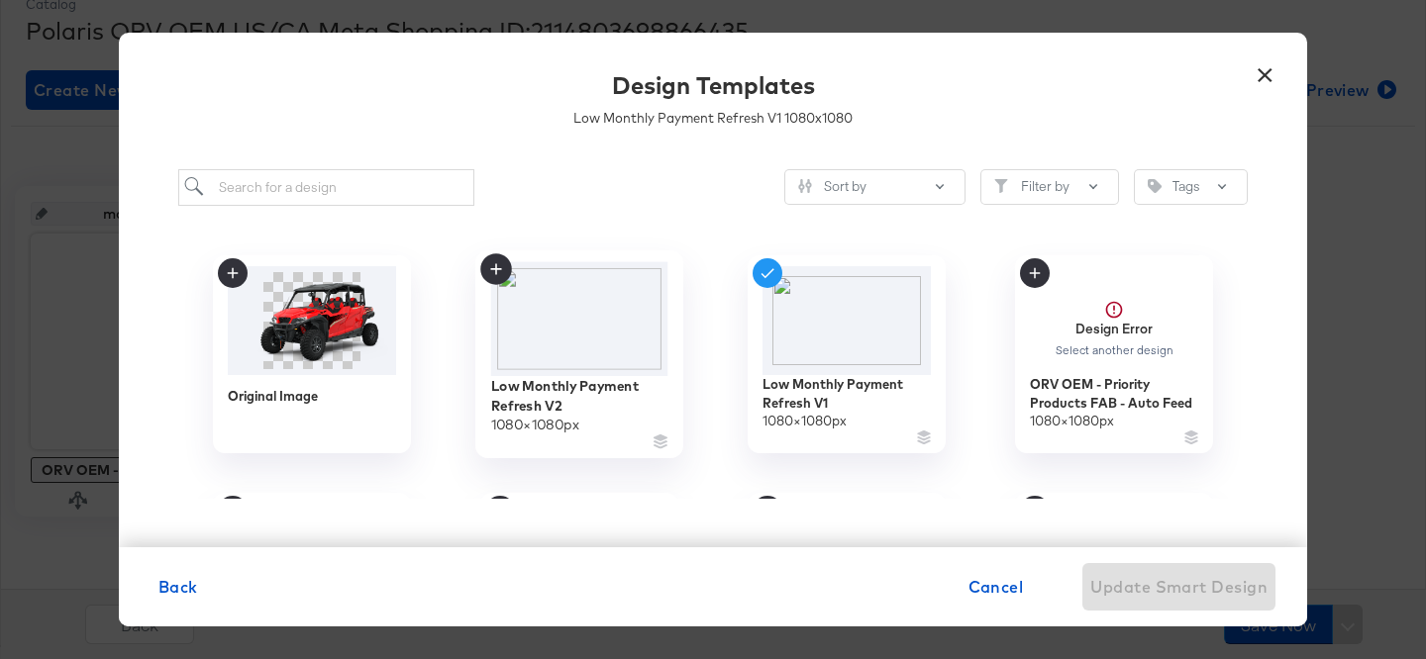
click at [575, 347] on img at bounding box center [579, 318] width 177 height 114
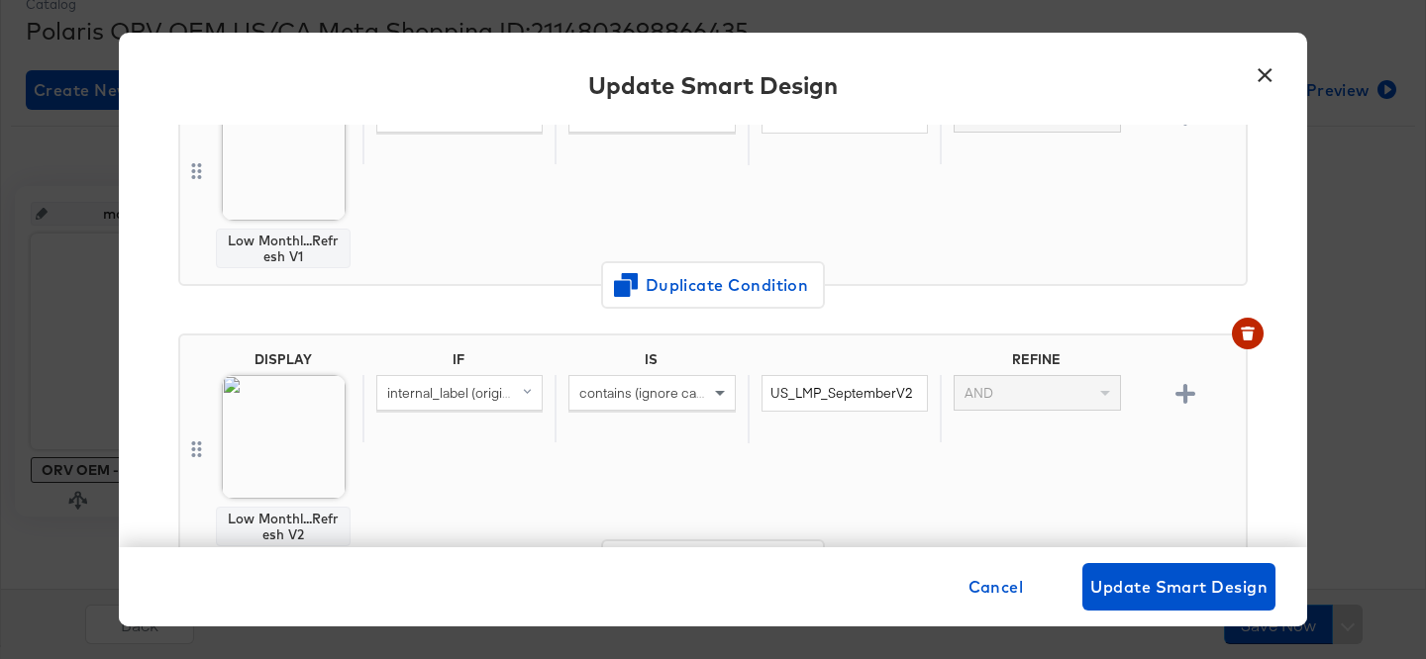
scroll to position [1058, 0]
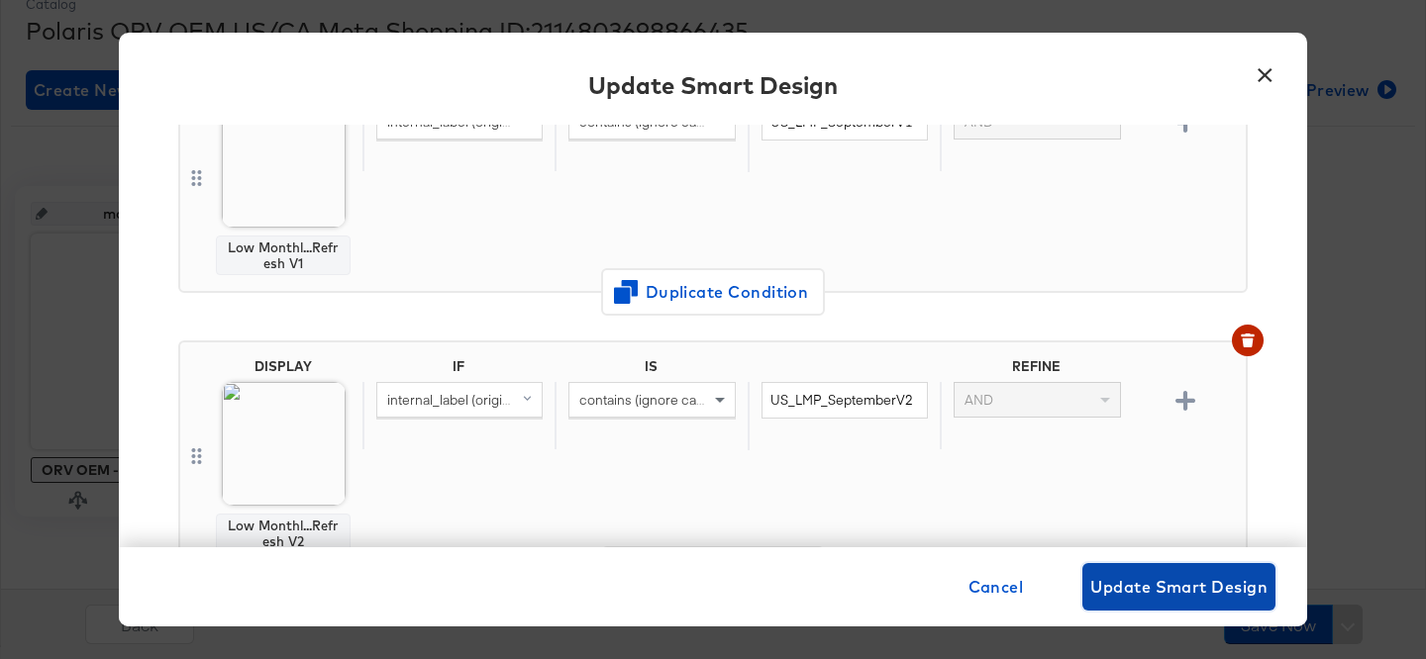
click at [1208, 593] on span "Update Smart Design" at bounding box center [1178, 587] width 177 height 28
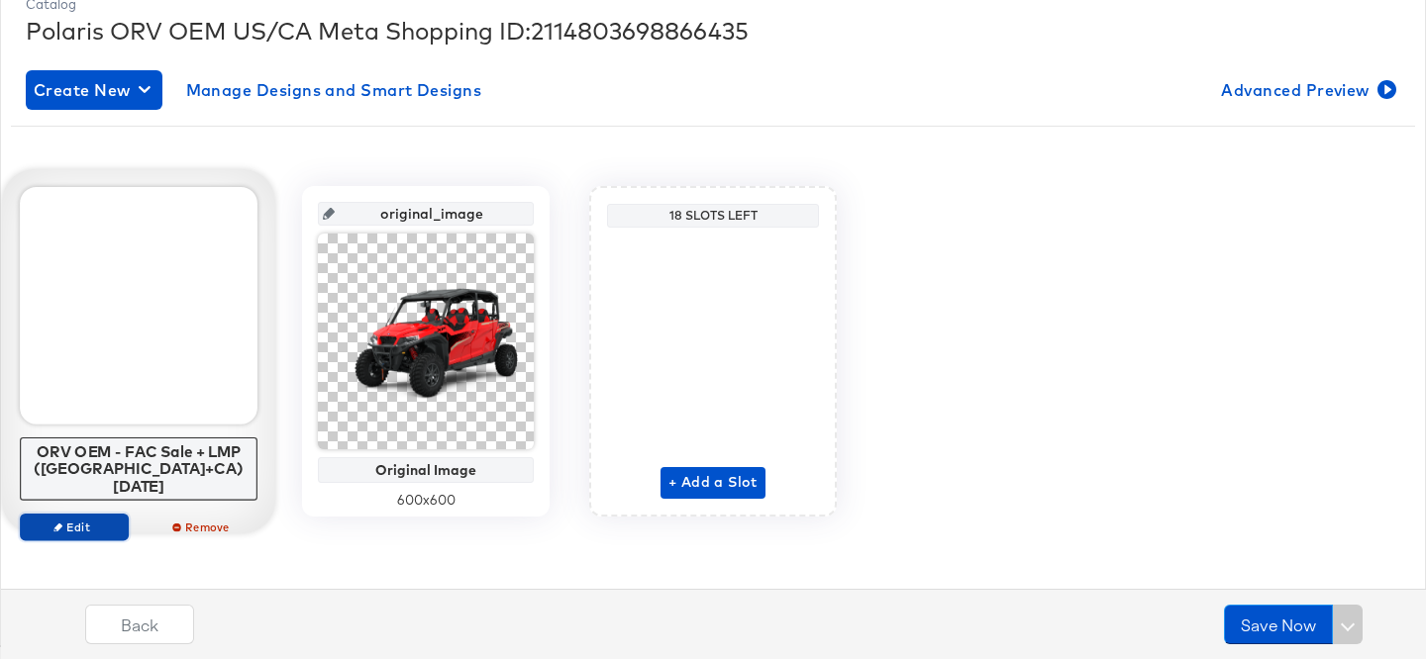
click at [90, 520] on span "Edit" at bounding box center [74, 527] width 91 height 15
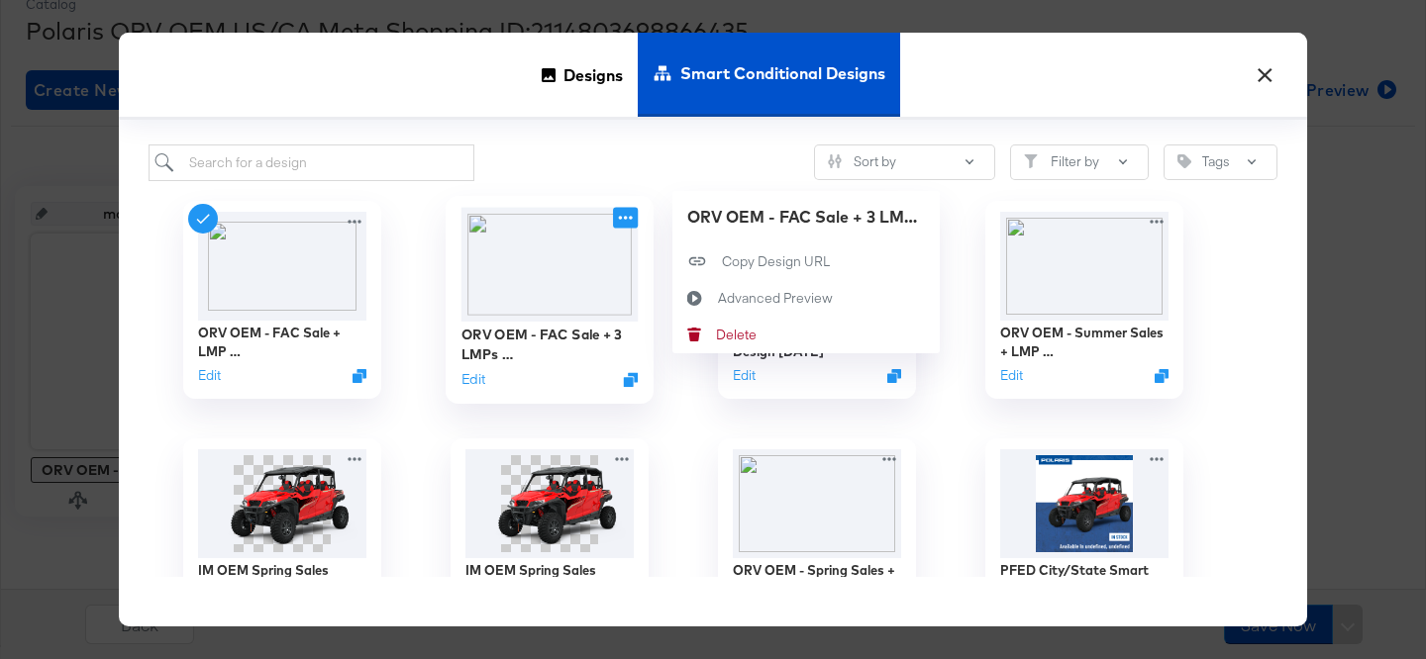
click at [624, 215] on icon at bounding box center [625, 217] width 25 height 21
click at [713, 292] on icon at bounding box center [695, 298] width 46 height 16
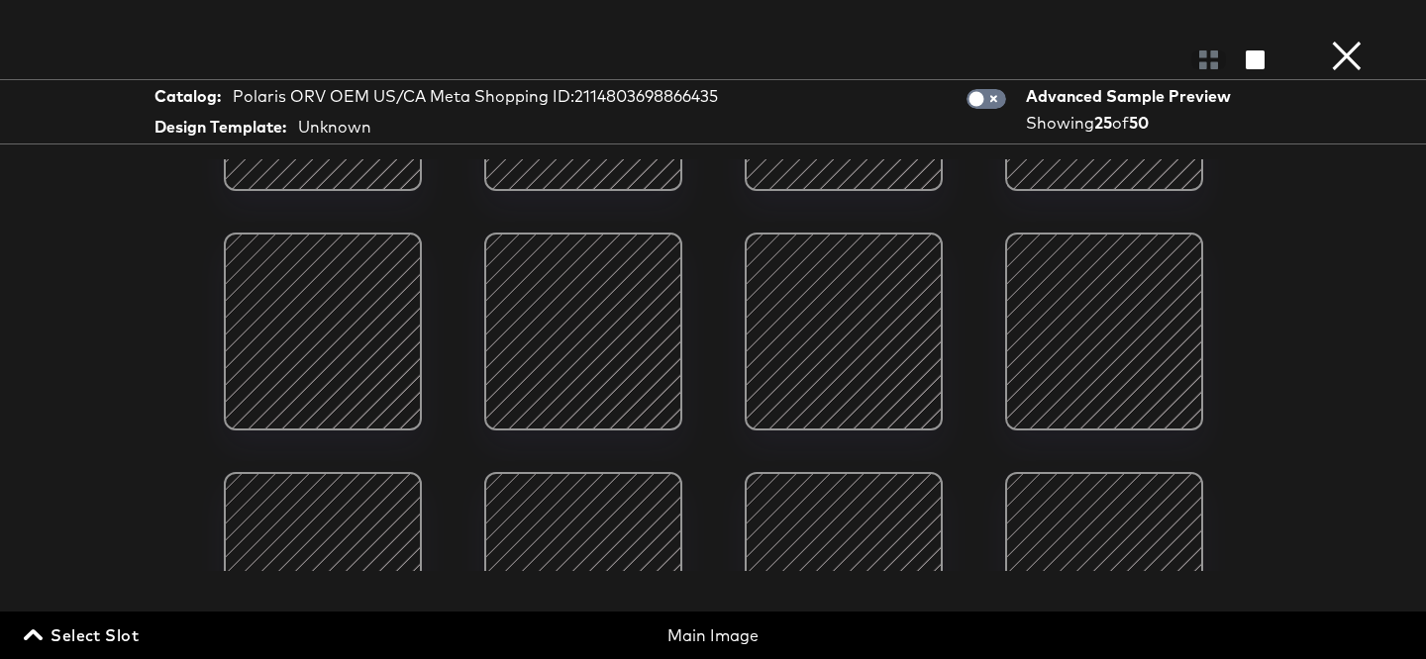
scroll to position [1305, 0]
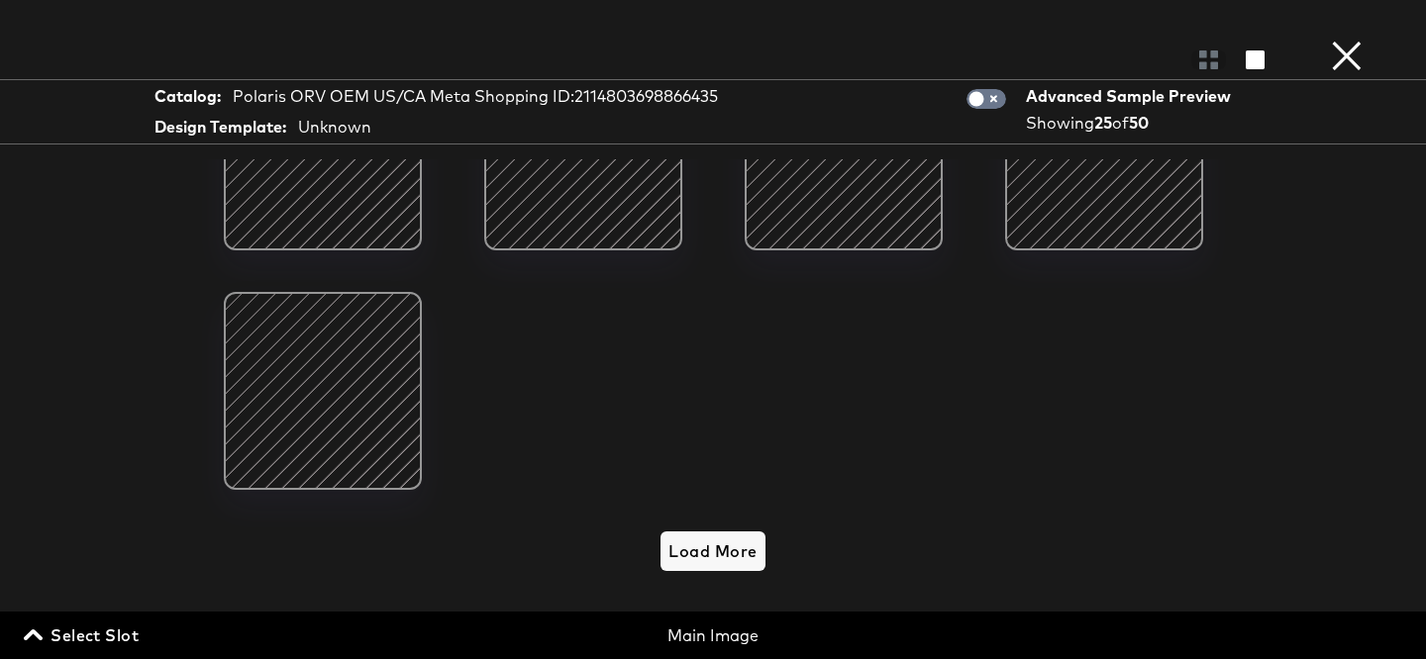
click at [1343, 40] on button "×" at bounding box center [1347, 20] width 40 height 40
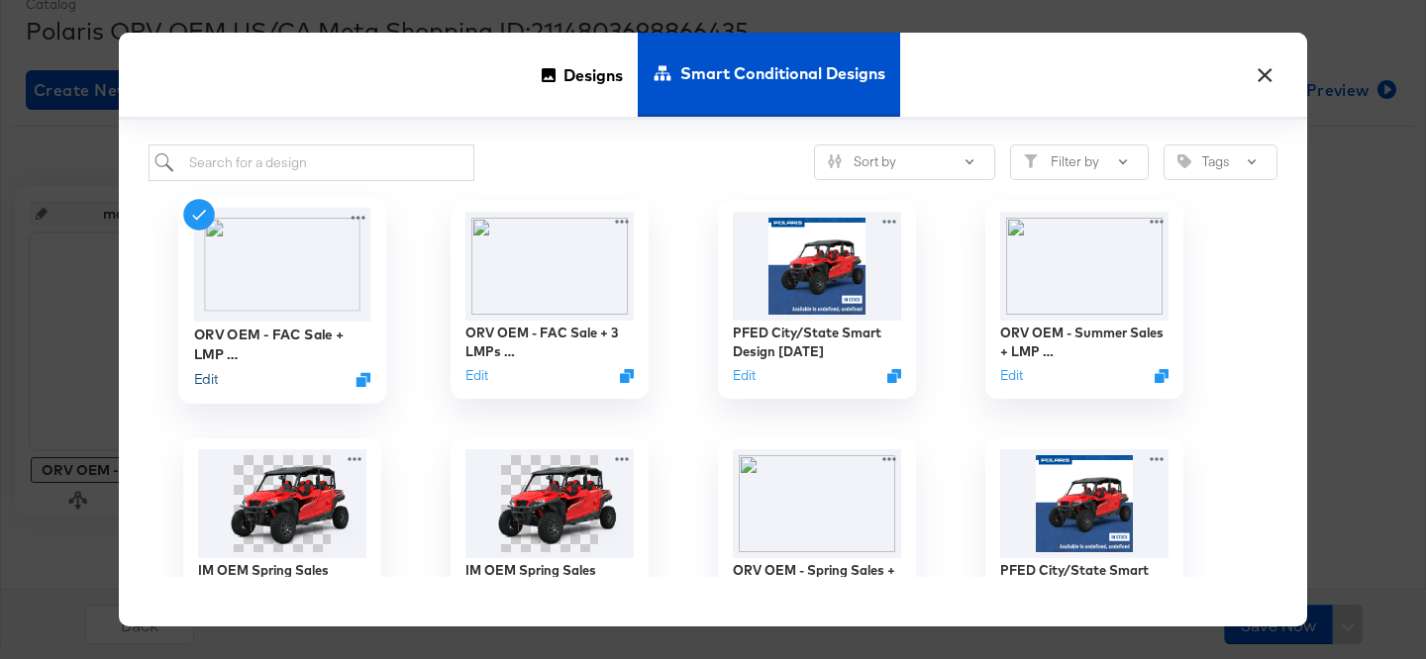
click at [201, 373] on button "Edit" at bounding box center [206, 379] width 24 height 19
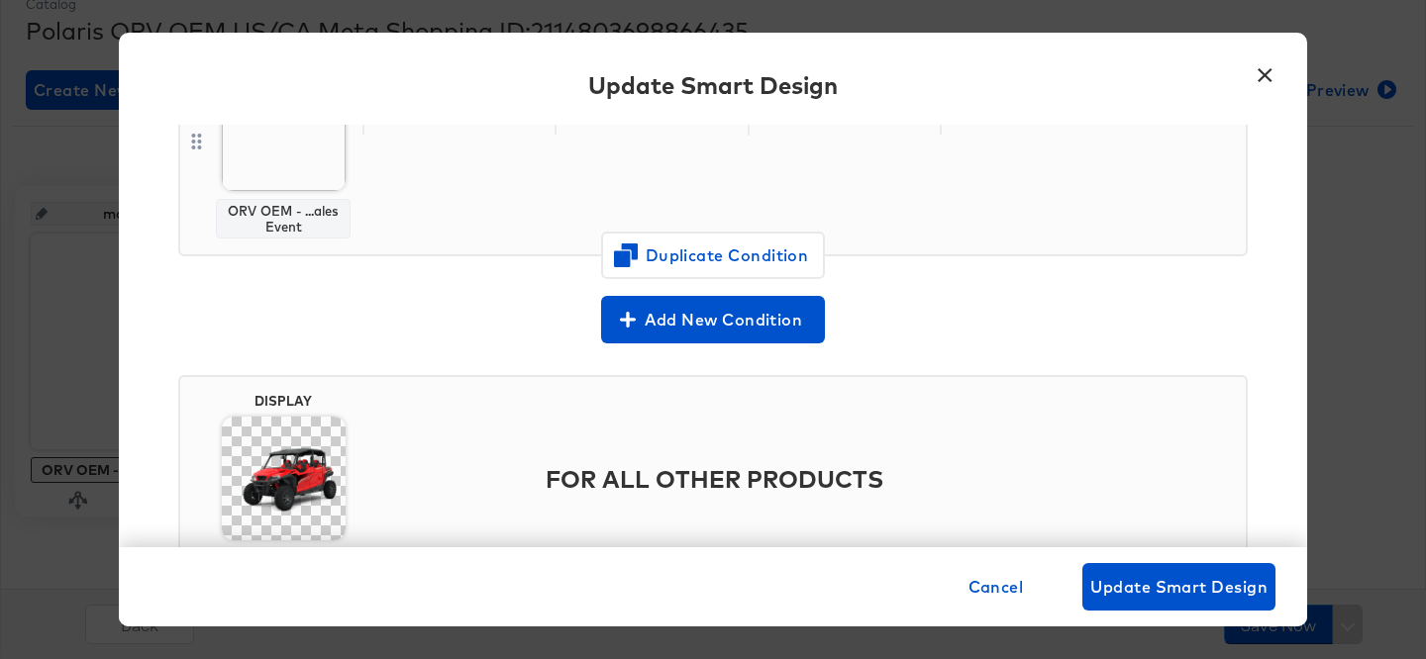
scroll to position [910, 0]
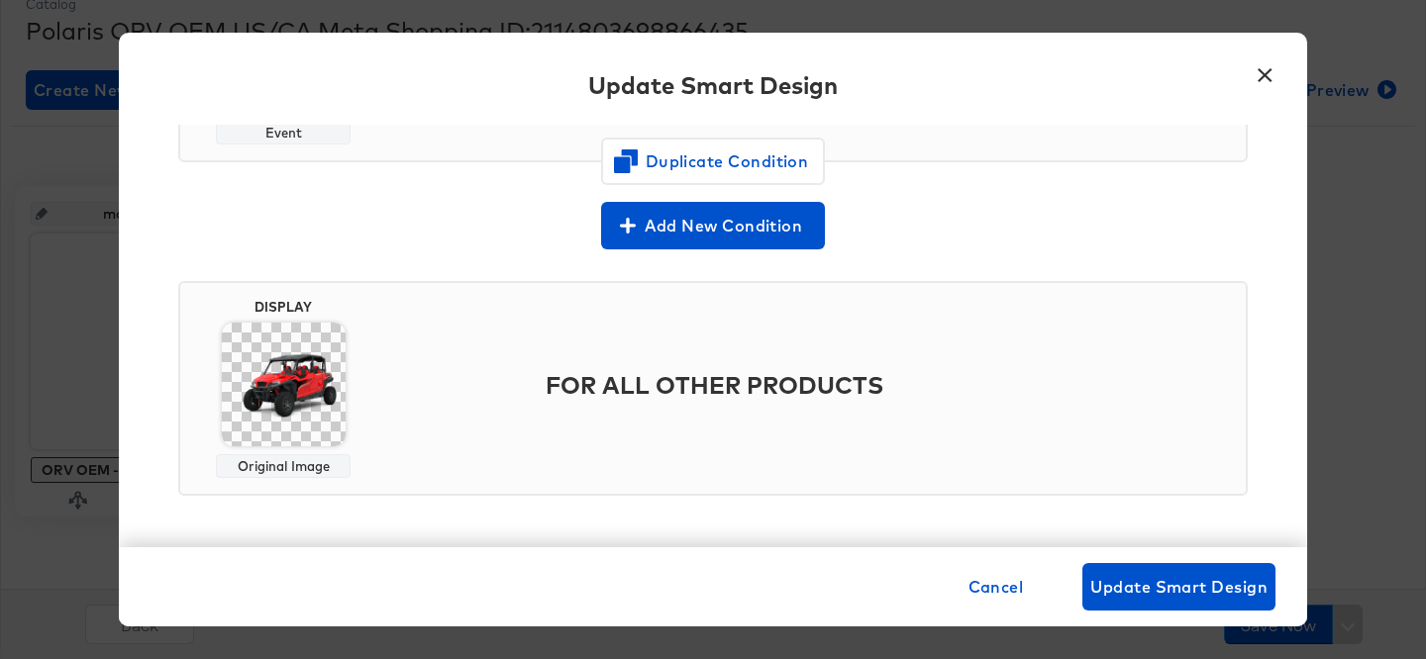
click at [1263, 78] on button "×" at bounding box center [1265, 70] width 36 height 36
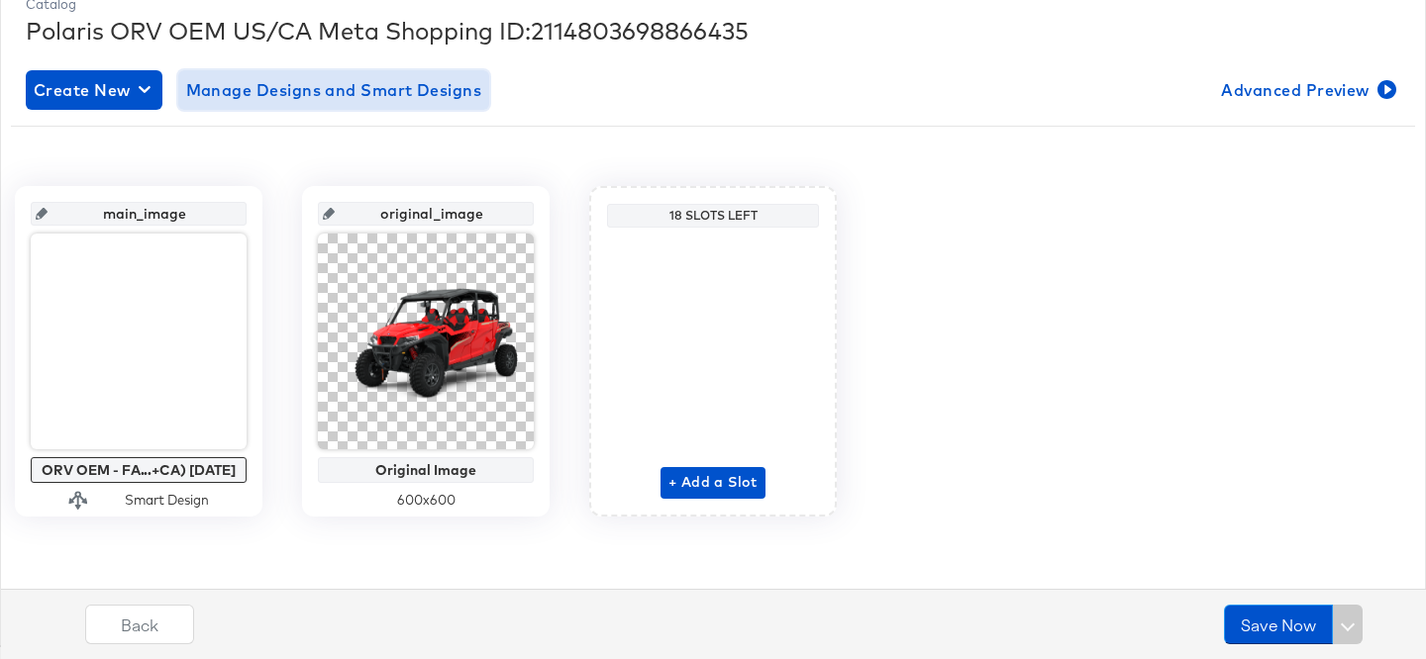
click at [314, 85] on span "Manage Designs and Smart Designs" at bounding box center [334, 90] width 296 height 28
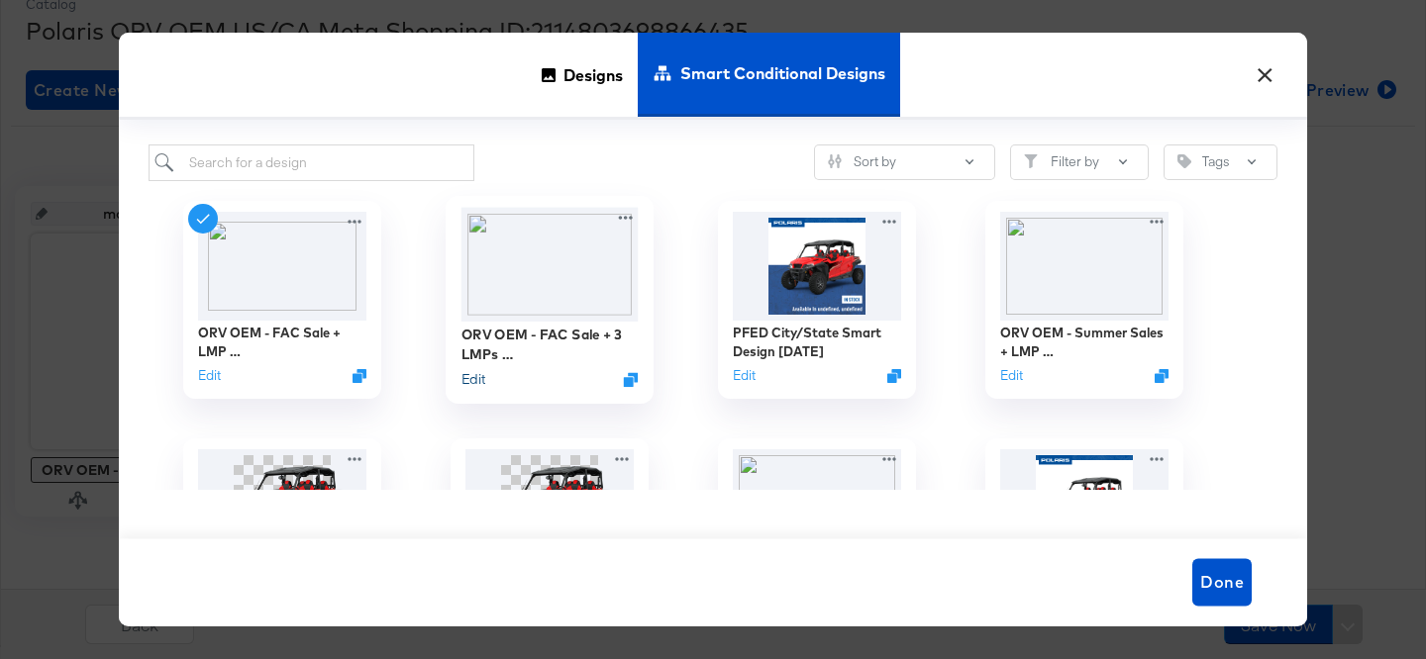
click at [477, 383] on button "Edit" at bounding box center [473, 379] width 24 height 19
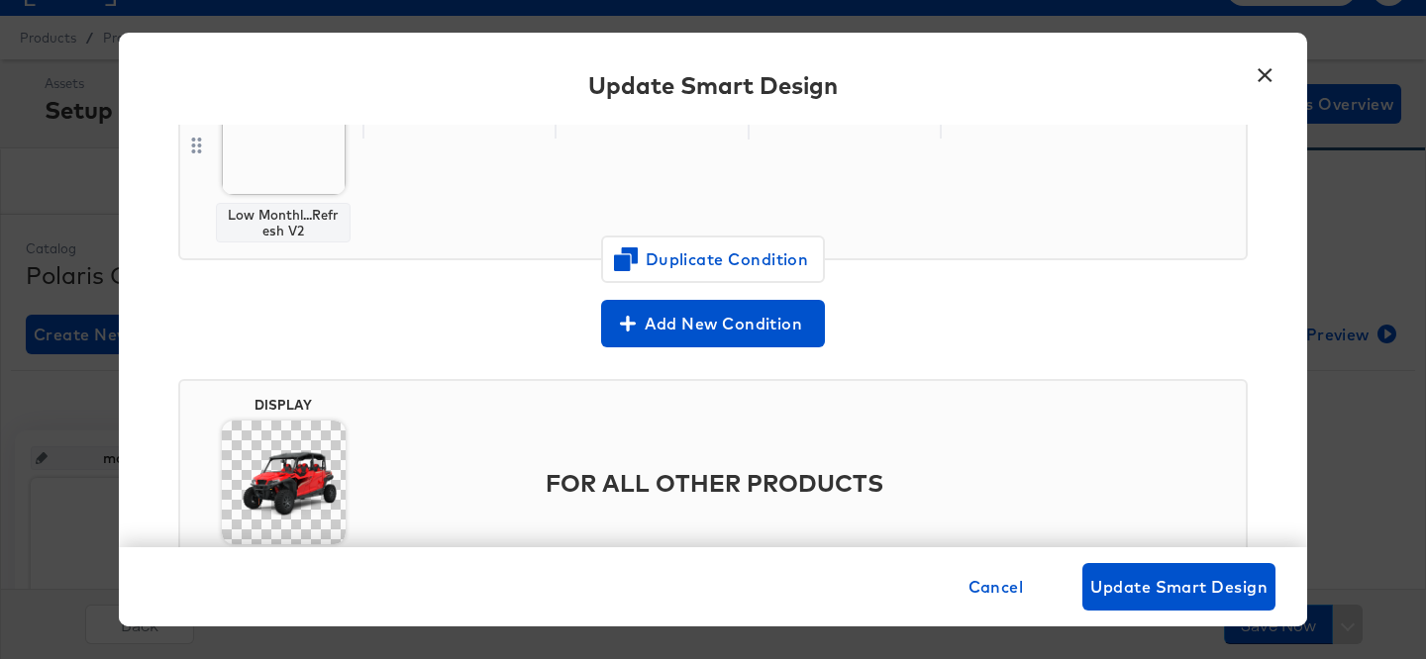
scroll to position [1372, 0]
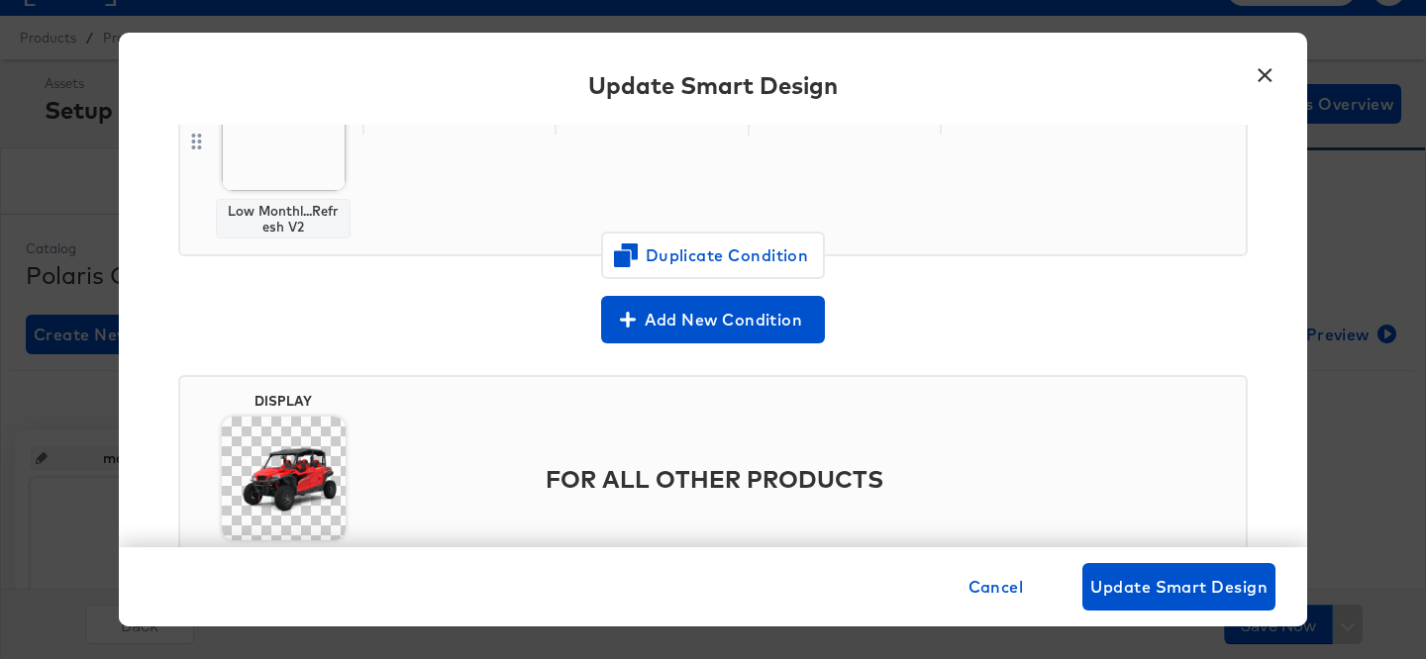
click at [1266, 70] on button "×" at bounding box center [1265, 70] width 36 height 36
